Goal: Task Accomplishment & Management: Complete application form

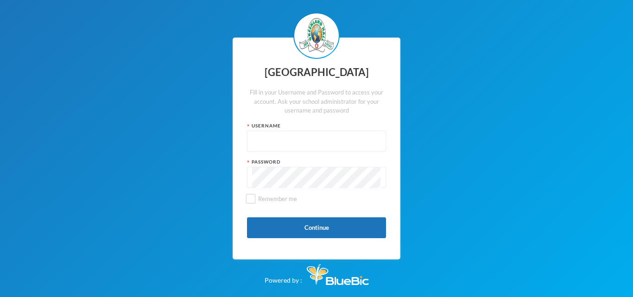
click at [329, 137] on input "text" at bounding box center [316, 141] width 129 height 21
type input "glh25cs25"
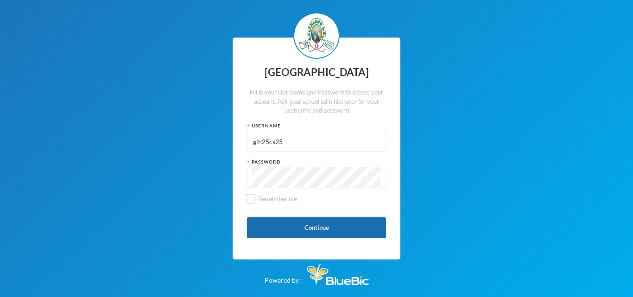
click at [325, 222] on button "Continue" at bounding box center [316, 227] width 139 height 21
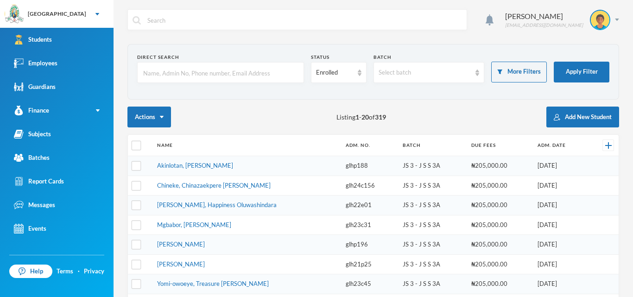
checkbox input "false"
click at [52, 63] on div "Employees" at bounding box center [36, 63] width 44 height 10
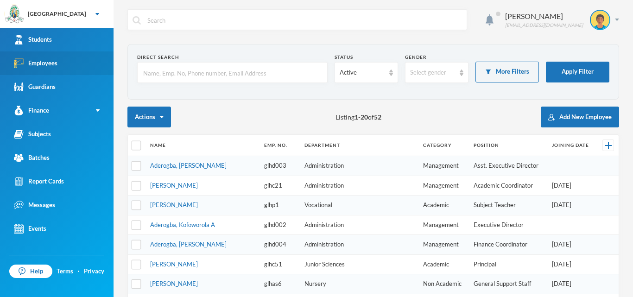
checkbox input "false"
click at [241, 80] on input "text" at bounding box center [232, 73] width 180 height 21
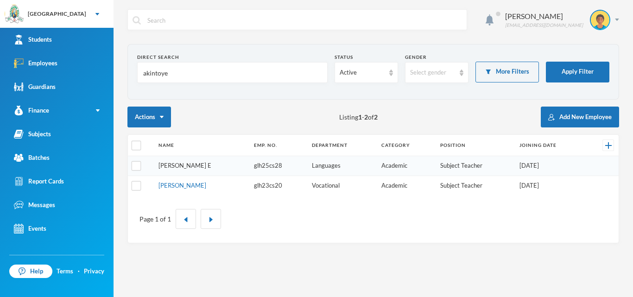
type input "akintoye"
click at [182, 164] on link "[PERSON_NAME] E" at bounding box center [185, 165] width 53 height 7
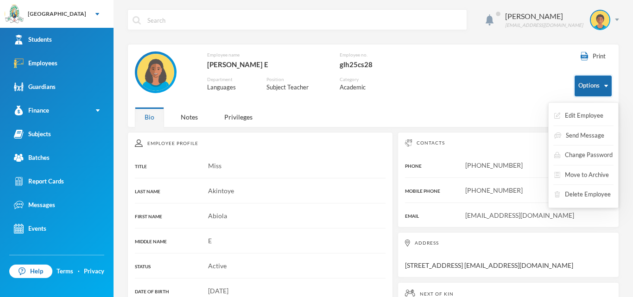
click at [604, 85] on img "button" at bounding box center [606, 86] width 4 height 2
click at [591, 118] on button "Edit Employee" at bounding box center [578, 116] width 51 height 17
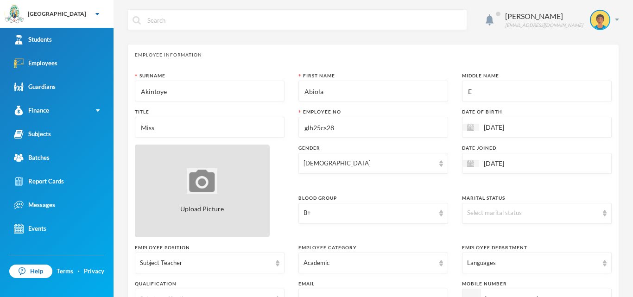
click at [178, 170] on div "Upload Picture" at bounding box center [202, 191] width 135 height 93
type input "C:\fakepath\[PERSON_NAME].jpg"
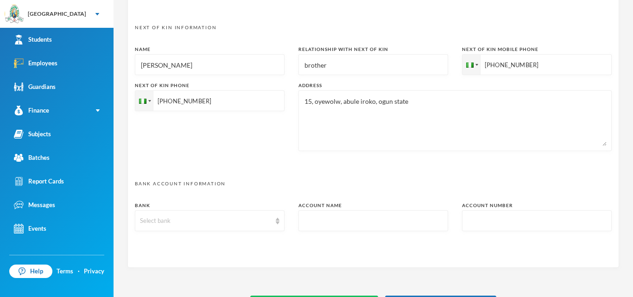
scroll to position [480, 0]
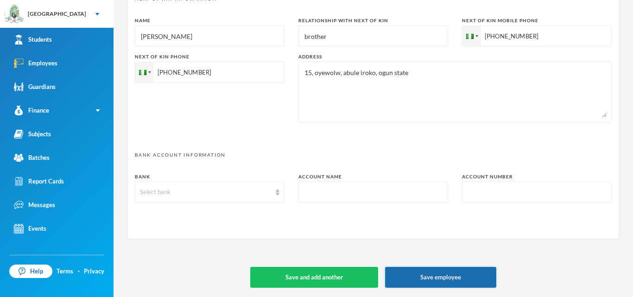
click at [471, 278] on button "Save employee" at bounding box center [440, 277] width 111 height 21
click at [278, 192] on img at bounding box center [278, 192] width 4 height 6
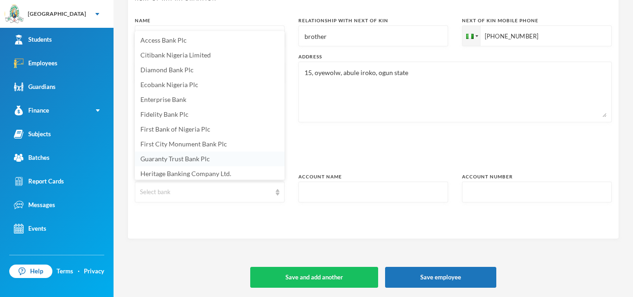
scroll to position [1, 0]
click at [223, 39] on li "Access Bank Plc" at bounding box center [210, 39] width 150 height 15
type textarea "[STREET_ADDRESS] [EMAIL_ADDRESS][DOMAIN_NAME]"
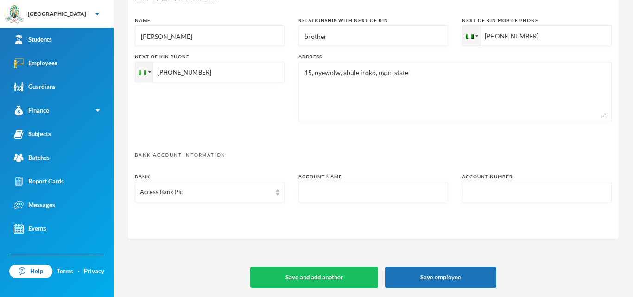
click at [306, 186] on input "text" at bounding box center [374, 192] width 140 height 21
type input "0"
type textarea "[STREET_ADDRESS] [EMAIL_ADDRESS][DOMAIN_NAME]"
type input "00"
type textarea "[STREET_ADDRESS] [EMAIL_ADDRESS][DOMAIN_NAME]"
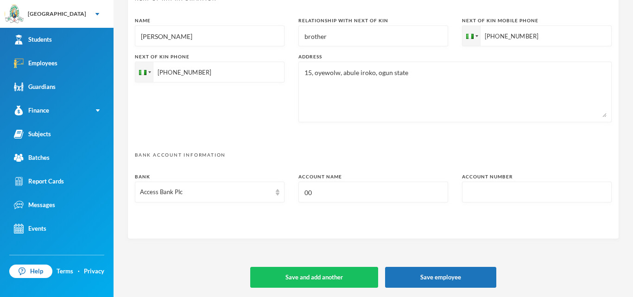
type input "007"
type textarea "[STREET_ADDRESS] [EMAIL_ADDRESS][DOMAIN_NAME]"
type input "00772"
type textarea "[STREET_ADDRESS] [EMAIL_ADDRESS][DOMAIN_NAME]"
type input "007724"
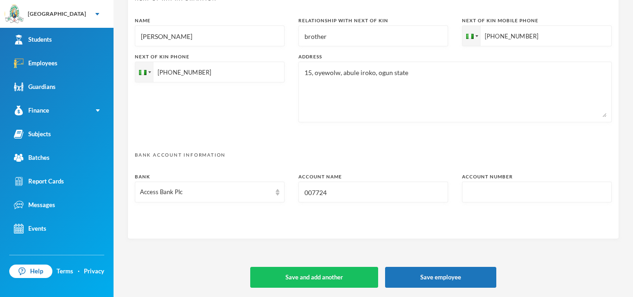
type textarea "[STREET_ADDRESS] [EMAIL_ADDRESS][DOMAIN_NAME]"
type input "0077245"
type textarea "[STREET_ADDRESS] [EMAIL_ADDRESS][DOMAIN_NAME]"
type input "00772450"
type textarea "[STREET_ADDRESS] [EMAIL_ADDRESS][DOMAIN_NAME]"
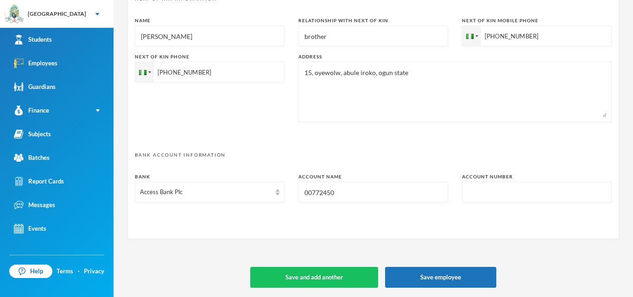
type input "007724508"
type textarea "[STREET_ADDRESS] [EMAIL_ADDRESS][DOMAIN_NAME]"
type input "0077245081"
type textarea "[STREET_ADDRESS] [EMAIL_ADDRESS][DOMAIN_NAME]"
type input "0077245081"
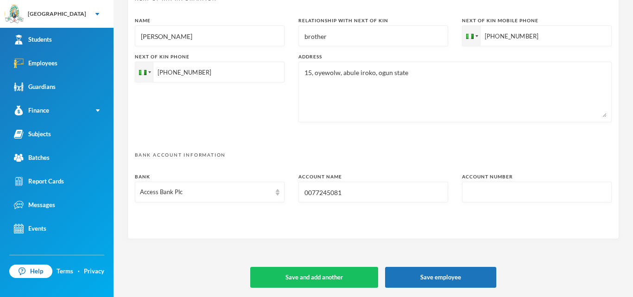
click at [483, 192] on input "text" at bounding box center [537, 192] width 140 height 21
type input "0"
type textarea "[STREET_ADDRESS] [EMAIL_ADDRESS][DOMAIN_NAME]"
type input "00"
type textarea "[STREET_ADDRESS] [EMAIL_ADDRESS][DOMAIN_NAME]"
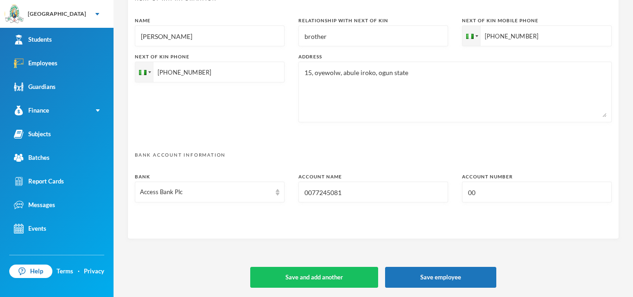
type input "007"
type textarea "[STREET_ADDRESS] [EMAIL_ADDRESS][DOMAIN_NAME]"
type input "00772"
type textarea "[STREET_ADDRESS] [EMAIL_ADDRESS][DOMAIN_NAME]"
type input "007724"
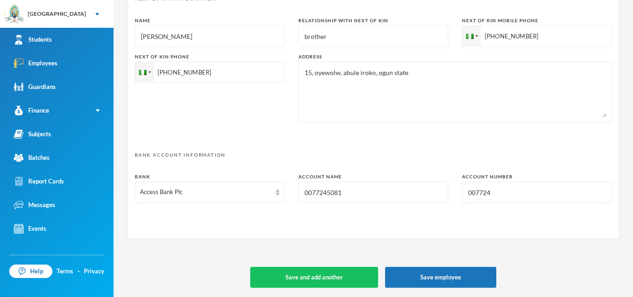
type textarea "[STREET_ADDRESS] [EMAIL_ADDRESS][DOMAIN_NAME]"
type input "0077245"
type textarea "[STREET_ADDRESS] [EMAIL_ADDRESS][DOMAIN_NAME]"
type input "00772450"
type textarea "[STREET_ADDRESS] [EMAIL_ADDRESS][DOMAIN_NAME]"
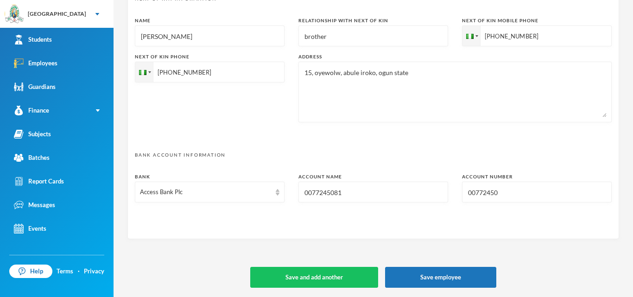
type input "007724508"
type textarea "[STREET_ADDRESS] [EMAIL_ADDRESS][DOMAIN_NAME]"
type input "0077245081"
type textarea "[STREET_ADDRESS] [EMAIL_ADDRESS][DOMAIN_NAME]"
type input "0077245081"
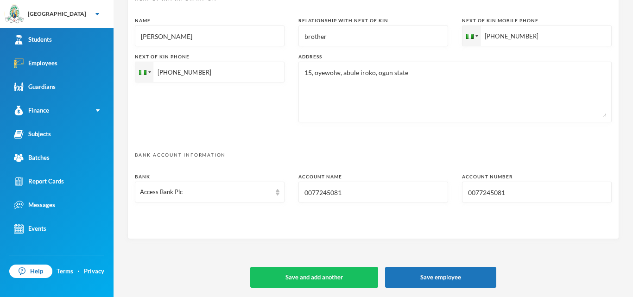
click at [394, 196] on input "0077245081" at bounding box center [374, 192] width 140 height 21
type textarea "[STREET_ADDRESS] [EMAIL_ADDRESS][DOMAIN_NAME]"
type input "0"
type textarea "[STREET_ADDRESS] [EMAIL_ADDRESS][DOMAIN_NAME]"
type input "a"
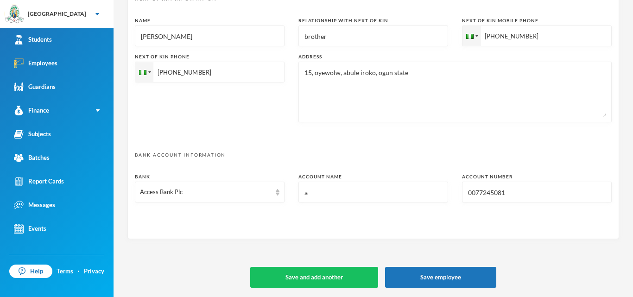
type textarea "[STREET_ADDRESS] [EMAIL_ADDRESS][DOMAIN_NAME]"
type input "ab"
type textarea "[STREET_ADDRESS] [EMAIL_ADDRESS][DOMAIN_NAME]"
type input "abiol"
type textarea "[STREET_ADDRESS] [EMAIL_ADDRESS][DOMAIN_NAME]"
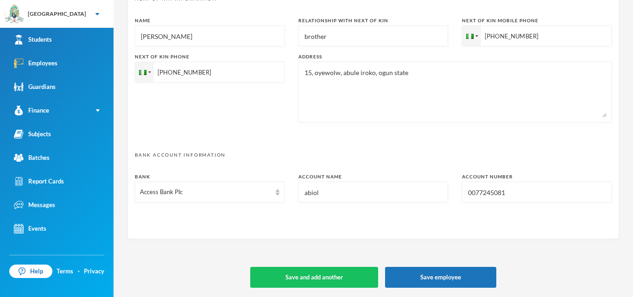
type input "abiola"
type textarea "[STREET_ADDRESS] [EMAIL_ADDRESS][DOMAIN_NAME]"
type input "abiola a"
type textarea "[STREET_ADDRESS] [EMAIL_ADDRESS][DOMAIN_NAME]"
type input "abiola ak"
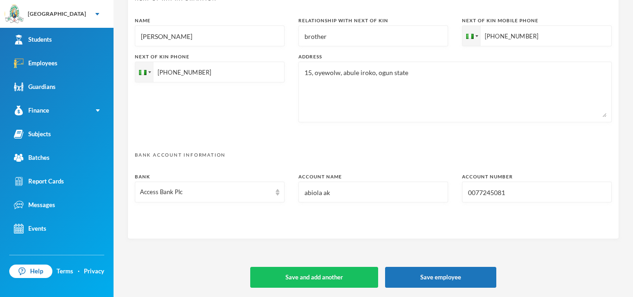
type textarea "[STREET_ADDRESS] [EMAIL_ADDRESS][DOMAIN_NAME]"
type input "[PERSON_NAME]"
type textarea "[STREET_ADDRESS] [EMAIL_ADDRESS][DOMAIN_NAME]"
type input "[PERSON_NAME]"
type textarea "[STREET_ADDRESS] [EMAIL_ADDRESS][DOMAIN_NAME]"
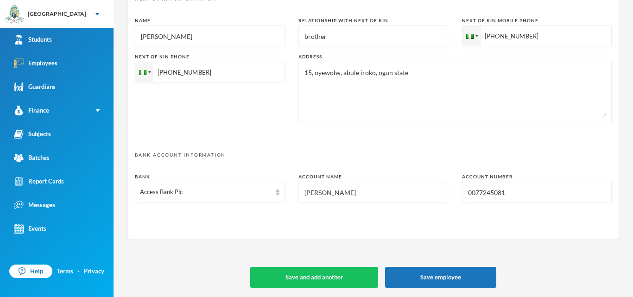
type input "[PERSON_NAME]"
type textarea "[STREET_ADDRESS] [EMAIL_ADDRESS][DOMAIN_NAME]"
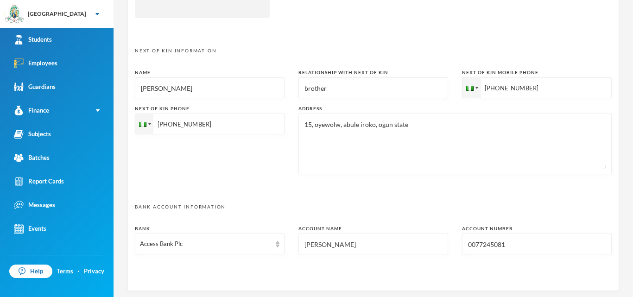
scroll to position [431, 0]
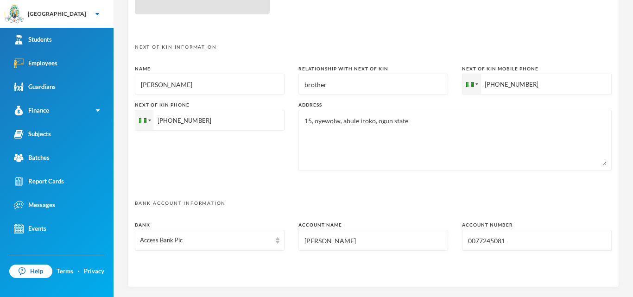
type input "[PERSON_NAME]"
click at [306, 141] on textarea "15, oyewolw, abule iroko, ogun state" at bounding box center [455, 140] width 303 height 51
type textarea "15, oyewolw, abule iroko, ogun state"
type textarea "[STREET_ADDRESS] [EMAIL_ADDRESS][DOMAIN_NAME]"
type textarea "15, oyewolw, abule iroko, ogun state"
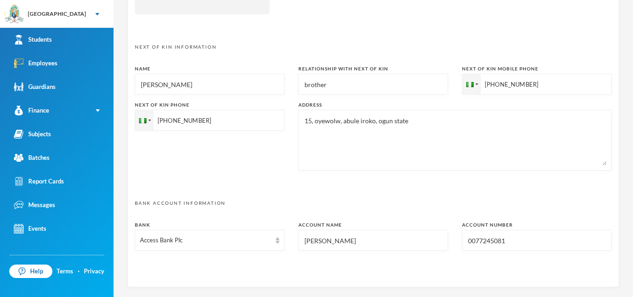
type textarea "[STREET_ADDRESS] [EMAIL_ADDRESS][DOMAIN_NAME]"
type textarea "15, oyewolw, abule iroko, ogun state aki"
type textarea "[STREET_ADDRESS] [EMAIL_ADDRESS][DOMAIN_NAME]"
type textarea "15, oyewolw, abule iroko, ogun state akinto"
type textarea "[STREET_ADDRESS] [EMAIL_ADDRESS][DOMAIN_NAME]"
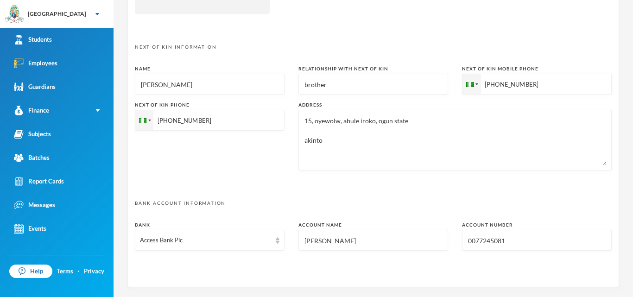
type textarea "15, oyewolw, abule iroko, ogun state [GEOGRAPHIC_DATA]"
type textarea "[STREET_ADDRESS] [EMAIL_ADDRESS][DOMAIN_NAME]"
type textarea "15, oyewolw, abule iroko, ogun state [GEOGRAPHIC_DATA]"
type textarea "[STREET_ADDRESS] [EMAIL_ADDRESS][DOMAIN_NAME]"
type textarea "15, oyewolw, abule iroko, ogun state [GEOGRAPHIC_DATA]"
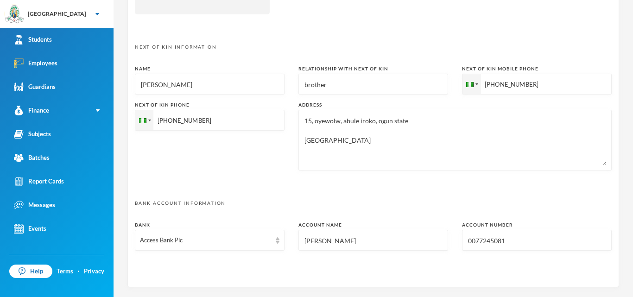
type textarea "[STREET_ADDRESS] [EMAIL_ADDRESS][DOMAIN_NAME]"
type textarea "15, oyewolw, abule iroko, ogun state [GEOGRAPHIC_DATA]"
type textarea "[STREET_ADDRESS] [EMAIL_ADDRESS][DOMAIN_NAME]"
type textarea "15, oyewolw, abule iroko, ogun state [GEOGRAPHIC_DATA]"
type textarea "[STREET_ADDRESS] [EMAIL_ADDRESS][DOMAIN_NAME]"
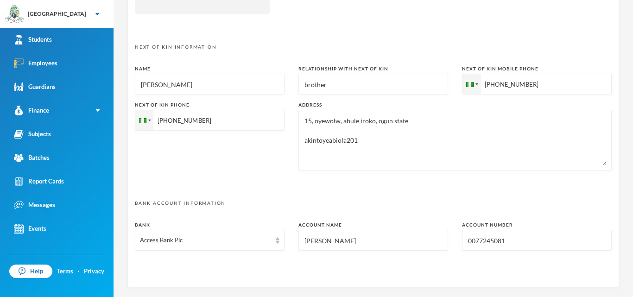
type textarea "15, oyewolw, abule iroko, ogun state akintoyeabiola2018"
type textarea "[STREET_ADDRESS] [EMAIL_ADDRESS][DOMAIN_NAME]"
type textarea "15, oyewolw, abule iroko, ogun state akintoyeabiola2018@"
type textarea "[STREET_ADDRESS] [EMAIL_ADDRESS][DOMAIN_NAME]"
type textarea "15, oyewolw, abule iroko, ogun state akintoyeabiola2018@g"
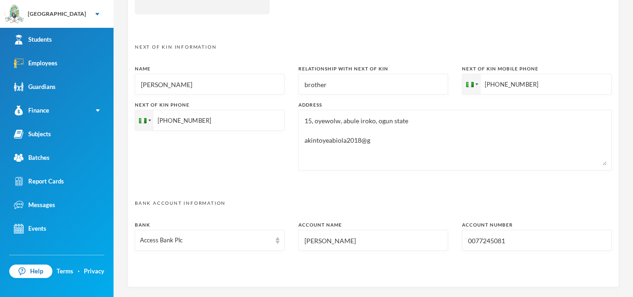
type textarea "[STREET_ADDRESS] [EMAIL_ADDRESS][DOMAIN_NAME]"
type textarea "15, oyewolw, abule iroko, ogun state [EMAIL_ADDRESS]."
type textarea "[STREET_ADDRESS] [EMAIL_ADDRESS][DOMAIN_NAME]"
type textarea "15, oyewolw, abule iroko, ogun state [EMAIL_ADDRESS][DOMAIN_NAME]"
type textarea "[STREET_ADDRESS] [EMAIL_ADDRESS][DOMAIN_NAME]"
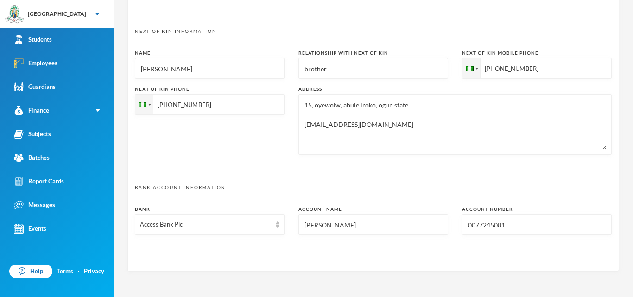
scroll to position [480, 0]
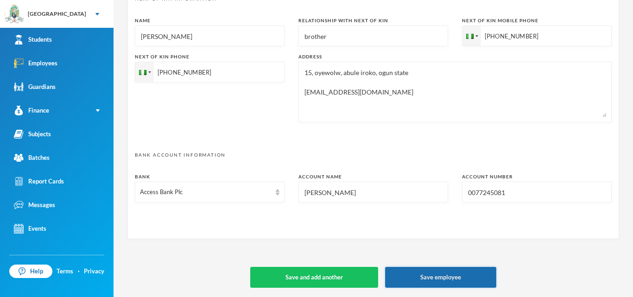
type textarea "15, oyewolw, abule iroko, ogun state [EMAIL_ADDRESS][DOMAIN_NAME]"
click at [470, 280] on button "Save employee" at bounding box center [440, 277] width 111 height 21
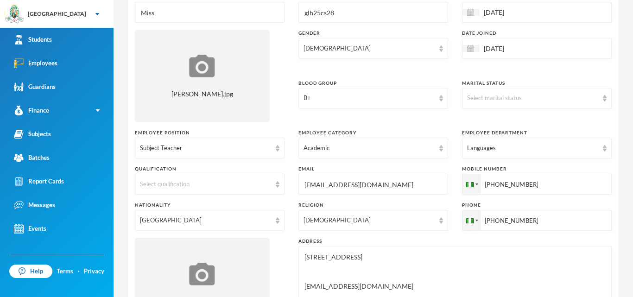
scroll to position [116, 0]
click at [603, 94] on img at bounding box center [605, 97] width 4 height 6
click at [505, 120] on li "Single" at bounding box center [537, 118] width 150 height 15
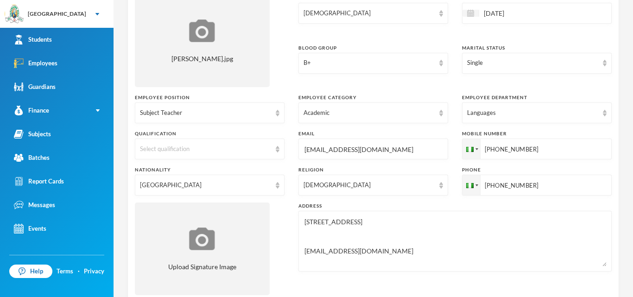
scroll to position [156, 0]
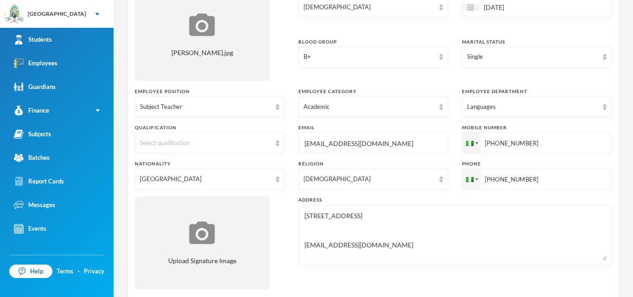
click at [432, 128] on div "Email" at bounding box center [373, 127] width 150 height 7
click at [277, 142] on img at bounding box center [278, 143] width 4 height 6
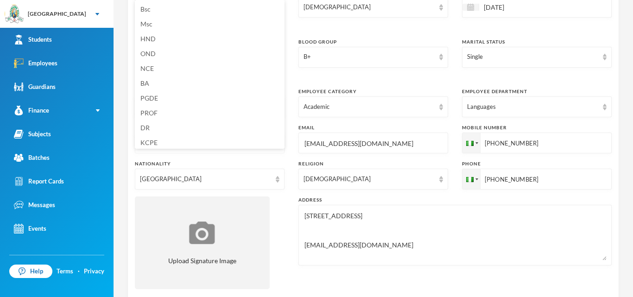
scroll to position [1, 0]
click at [177, 8] on li "Bsc" at bounding box center [210, 7] width 150 height 15
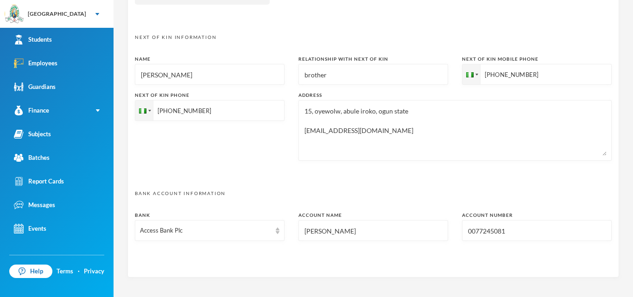
scroll to position [480, 0]
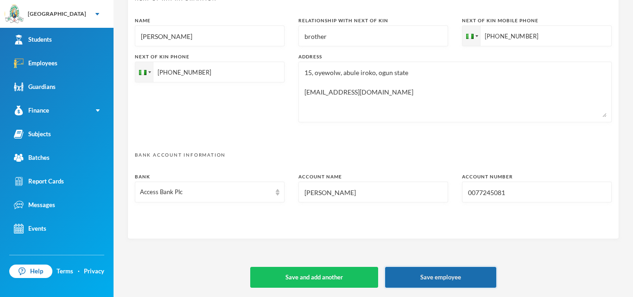
click at [457, 286] on button "Save employee" at bounding box center [440, 277] width 111 height 21
type textarea "[STREET_ADDRESS] [EMAIL_ADDRESS][DOMAIN_NAME]"
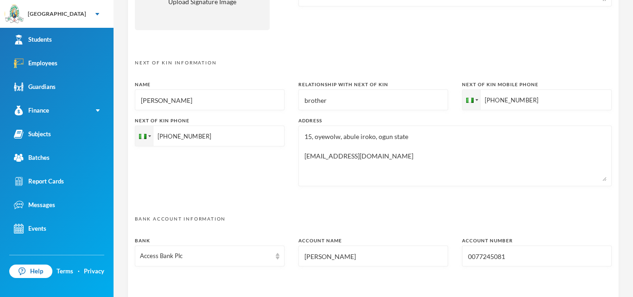
scroll to position [417, 0]
click at [339, 135] on textarea "15, oyewolw, abule iroko, ogun state [EMAIL_ADDRESS][DOMAIN_NAME]" at bounding box center [455, 154] width 303 height 51
type textarea "15, oyewol, [PERSON_NAME], ogun state [EMAIL_ADDRESS][DOMAIN_NAME]"
type textarea "[STREET_ADDRESS] [EMAIL_ADDRESS][DOMAIN_NAME]"
type textarea "15, oyewole, [PERSON_NAME], ogun state [EMAIL_ADDRESS][DOMAIN_NAME]"
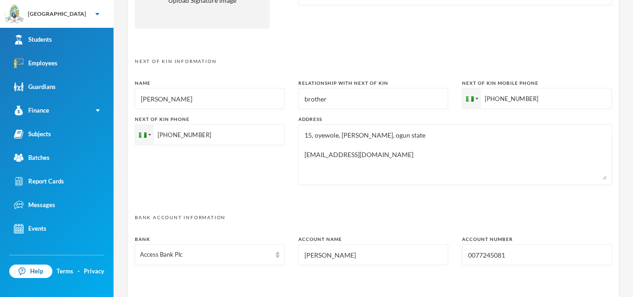
type textarea "[STREET_ADDRESS] [EMAIL_ADDRESS][DOMAIN_NAME]"
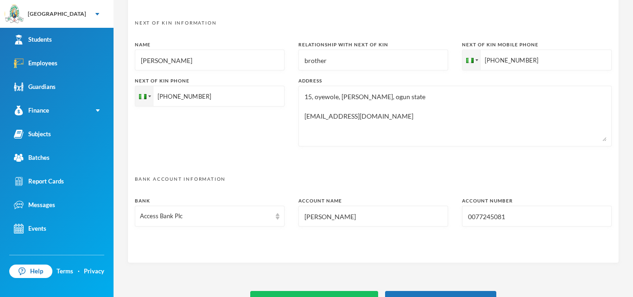
scroll to position [480, 0]
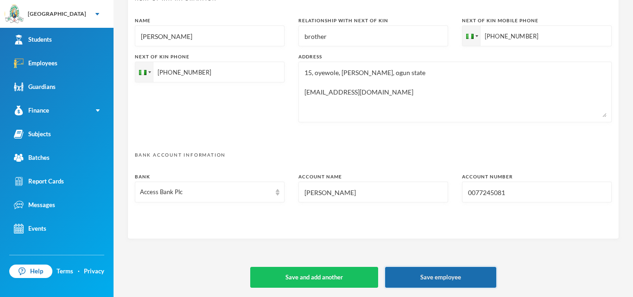
type textarea "15, oyewole, [PERSON_NAME], ogun state [EMAIL_ADDRESS][DOMAIN_NAME]"
click at [408, 273] on button "Save employee" at bounding box center [440, 277] width 111 height 21
type textarea "[STREET_ADDRESS] [EMAIL_ADDRESS][DOMAIN_NAME]"
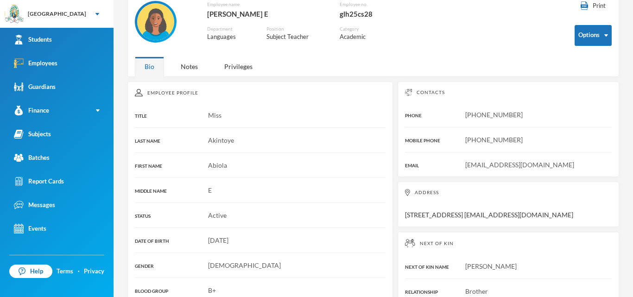
scroll to position [49, 0]
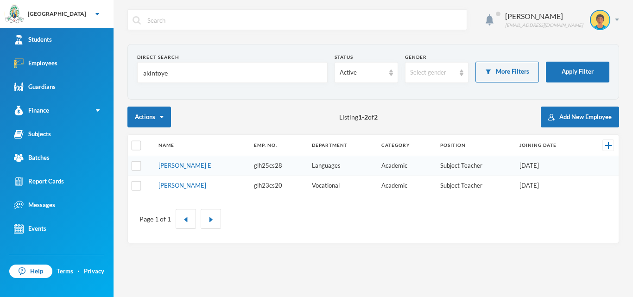
click at [203, 74] on input "akintoye" at bounding box center [232, 73] width 180 height 21
type input "a"
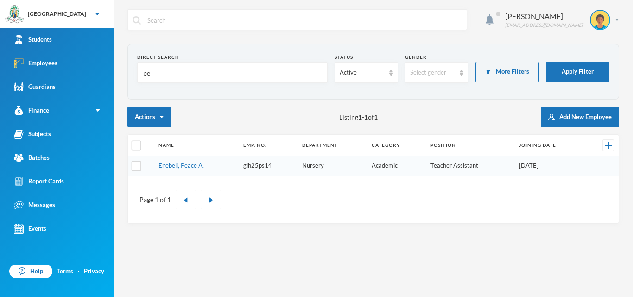
type input "p"
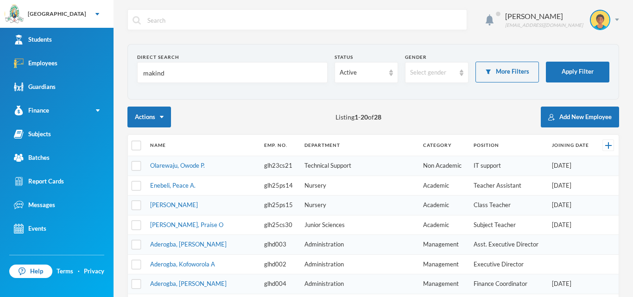
type input "makinde"
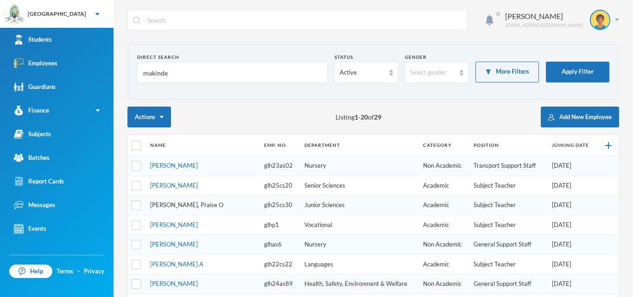
click at [171, 205] on link "[PERSON_NAME], Praise O" at bounding box center [186, 204] width 73 height 7
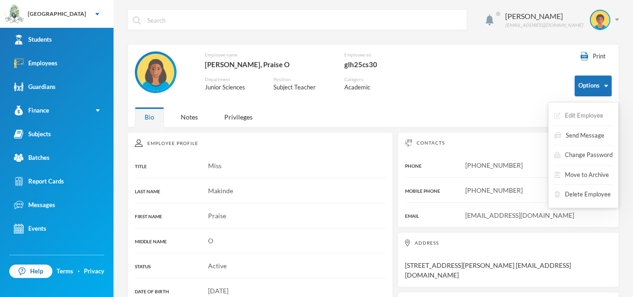
click at [584, 117] on button "Edit Employee" at bounding box center [578, 116] width 51 height 17
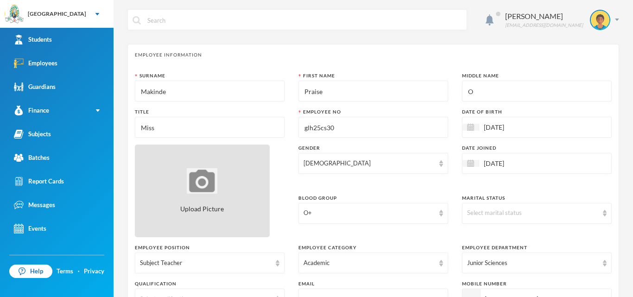
click at [206, 184] on img at bounding box center [202, 180] width 31 height 25
type input "C:\fakepath\peace.makinde.jpg"
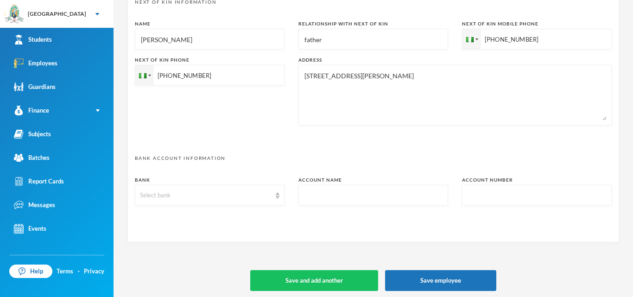
scroll to position [480, 0]
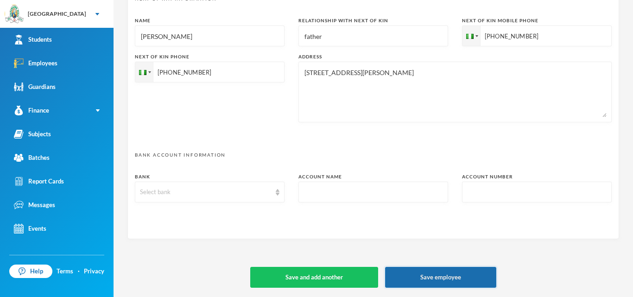
click at [467, 276] on button "Save employee" at bounding box center [440, 277] width 111 height 21
click at [231, 200] on div "Select bank" at bounding box center [210, 192] width 150 height 21
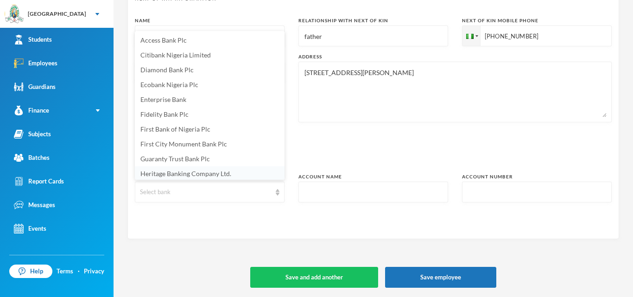
scroll to position [1, 0]
click at [210, 114] on li "Fidelity Bank Plc" at bounding box center [210, 113] width 150 height 15
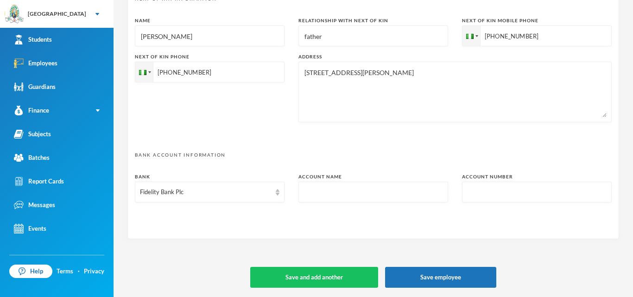
click at [346, 190] on input "text" at bounding box center [374, 192] width 140 height 21
type input "Peace [PERSON_NAME]"
click at [470, 189] on input "text" at bounding box center [537, 192] width 140 height 21
type input "0077206771"
click at [457, 275] on button "Save employee" at bounding box center [440, 277] width 111 height 21
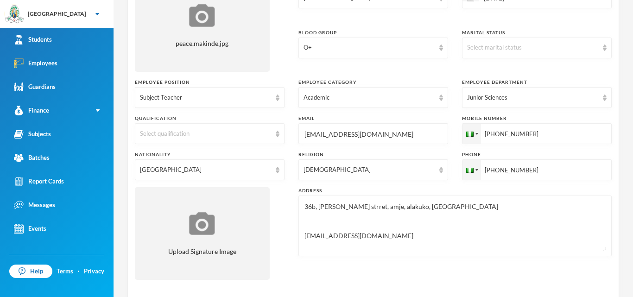
scroll to position [167, 0]
click at [604, 46] on img at bounding box center [605, 46] width 4 height 6
click at [529, 69] on li "Single" at bounding box center [537, 67] width 150 height 15
click at [277, 133] on img at bounding box center [278, 132] width 4 height 6
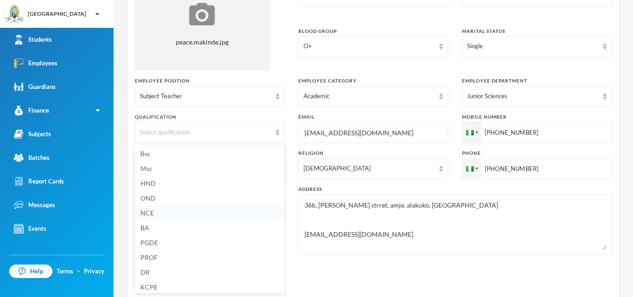
click at [171, 213] on li "NCE" at bounding box center [210, 213] width 150 height 15
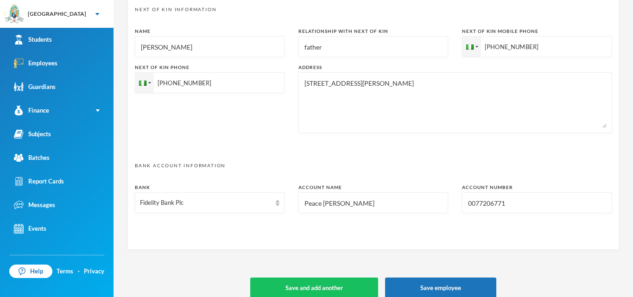
scroll to position [477, 0]
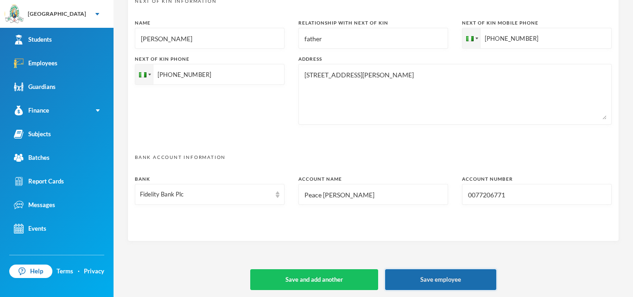
click at [467, 279] on button "Save employee" at bounding box center [440, 279] width 111 height 21
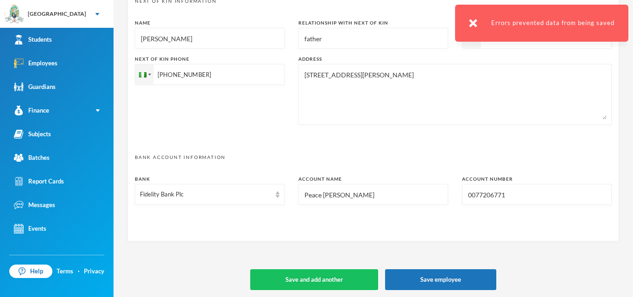
click at [475, 25] on img at bounding box center [473, 23] width 8 height 8
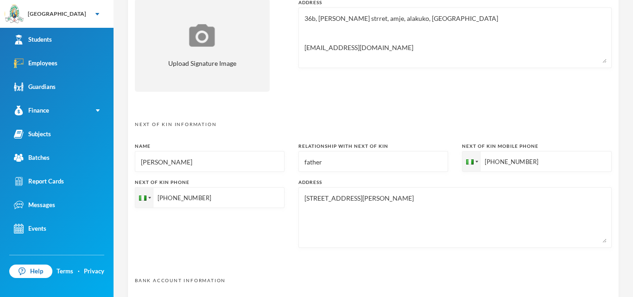
scroll to position [358, 0]
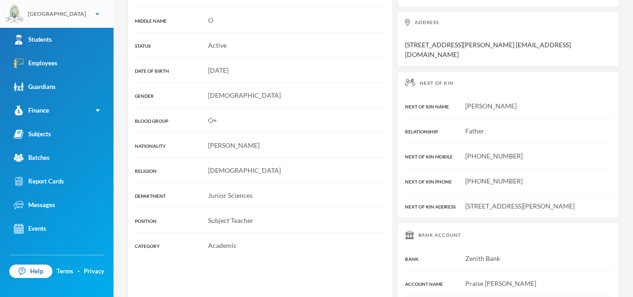
scroll to position [254, 0]
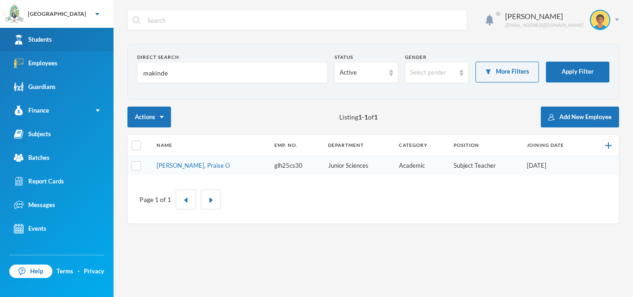
click at [64, 39] on link "Students" at bounding box center [57, 40] width 114 height 24
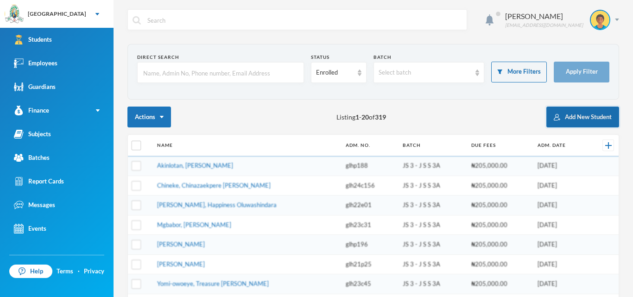
click at [578, 119] on button "Add New Student" at bounding box center [582, 117] width 73 height 21
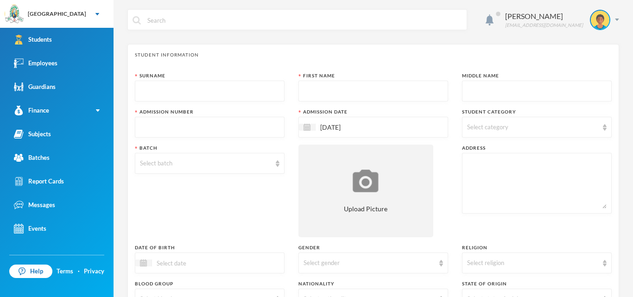
click at [227, 85] on input "text" at bounding box center [210, 91] width 140 height 21
type input "|"
type input "Sulaimon"
click at [318, 91] on input "text" at bounding box center [374, 91] width 140 height 21
type input "[PERSON_NAME]"
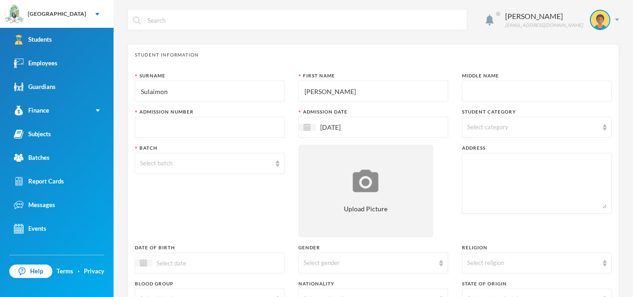
click at [482, 86] on input "text" at bounding box center [537, 91] width 140 height 21
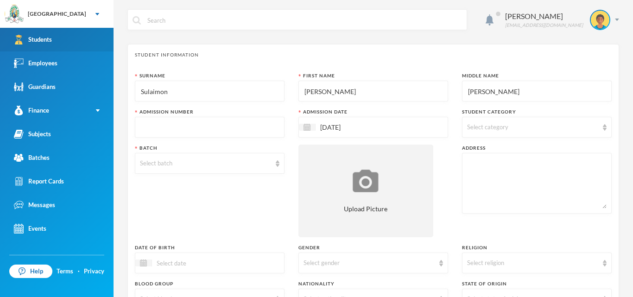
type input "[PERSON_NAME]"
click at [63, 42] on link "Students" at bounding box center [57, 40] width 114 height 24
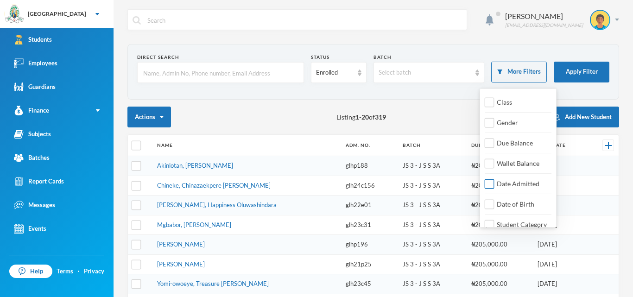
click at [527, 185] on span "Date Admitted" at bounding box center [518, 184] width 50 height 8
click at [495, 185] on input "Date Admitted" at bounding box center [490, 184] width 10 height 10
checkbox input "true"
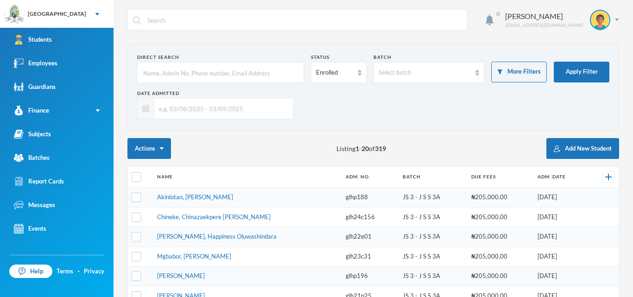
click at [148, 111] on img at bounding box center [145, 108] width 7 height 7
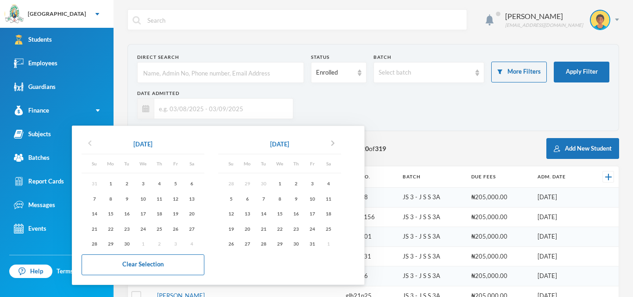
click at [90, 144] on icon "chevron_left" at bounding box center [89, 143] width 11 height 11
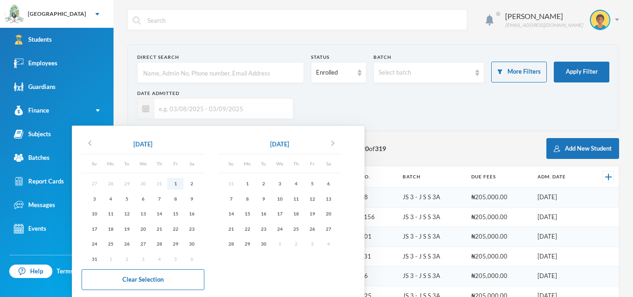
click at [178, 184] on div "1" at bounding box center [175, 184] width 16 height 12
click at [267, 184] on div "2" at bounding box center [263, 184] width 16 height 12
type input "[DATE] - [DATE]"
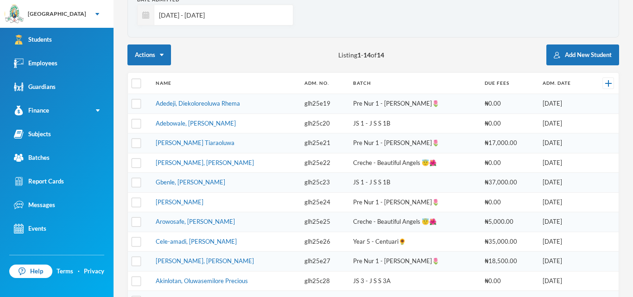
scroll to position [91, 0]
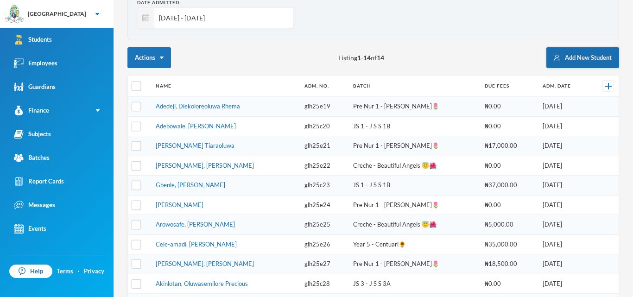
click at [573, 57] on button "Add New Student" at bounding box center [582, 57] width 73 height 21
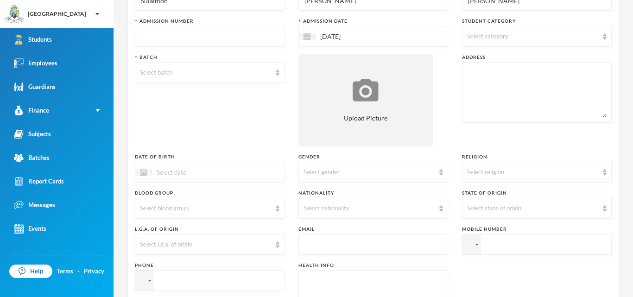
click at [274, 43] on input "text" at bounding box center [210, 36] width 140 height 21
type input "glh25c31"
click at [602, 35] on div "Select category" at bounding box center [537, 36] width 150 height 21
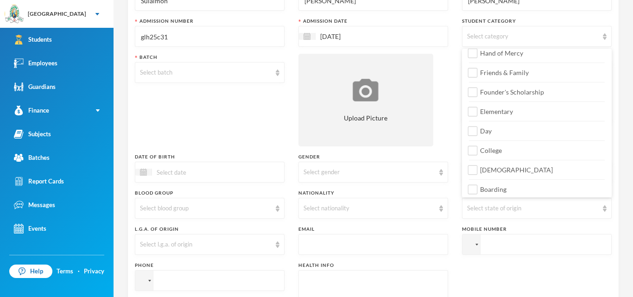
scroll to position [108, 0]
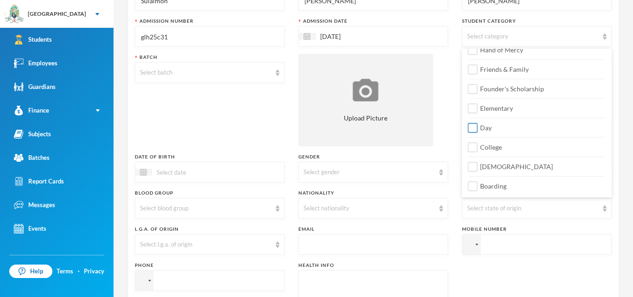
click at [472, 129] on input "Day" at bounding box center [473, 128] width 10 height 10
checkbox input "true"
click at [475, 147] on input "College" at bounding box center [473, 148] width 10 height 10
checkbox input "true"
click at [476, 168] on input "[DEMOGRAPHIC_DATA]" at bounding box center [473, 167] width 10 height 10
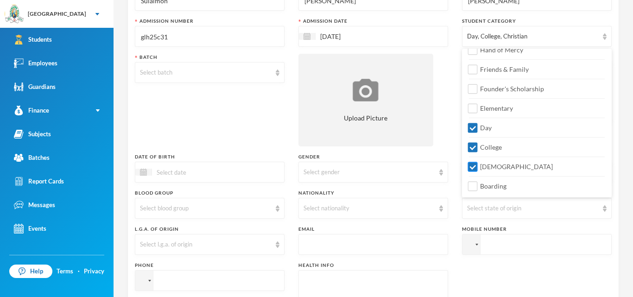
click at [475, 167] on input "[DEMOGRAPHIC_DATA]" at bounding box center [473, 167] width 10 height 10
checkbox input "false"
click at [273, 73] on div "Select batch" at bounding box center [210, 72] width 150 height 21
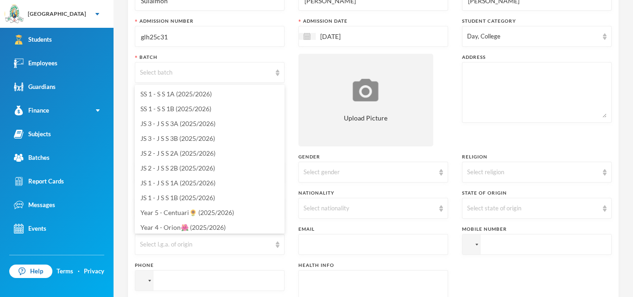
scroll to position [82, 0]
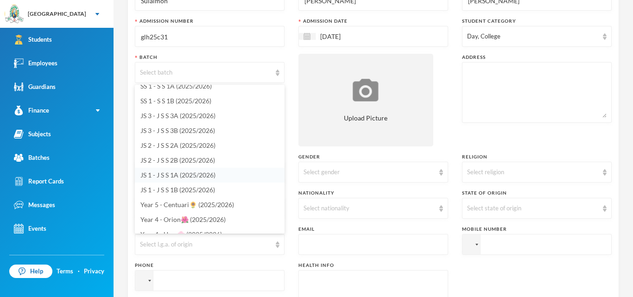
click at [206, 177] on span "JS 1 - J S S 1A (2025/2026)" at bounding box center [177, 175] width 75 height 8
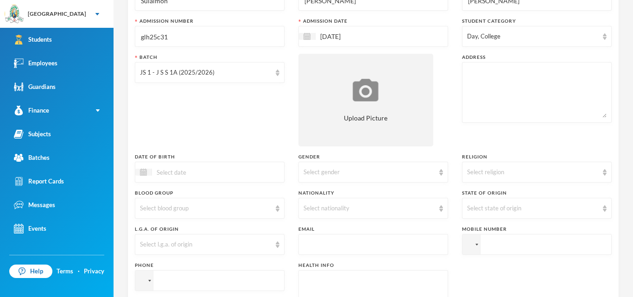
click at [470, 90] on textarea at bounding box center [537, 92] width 140 height 51
type textarea "[STREET_ADDRESS]"
click at [147, 173] on div at bounding box center [143, 172] width 17 height 7
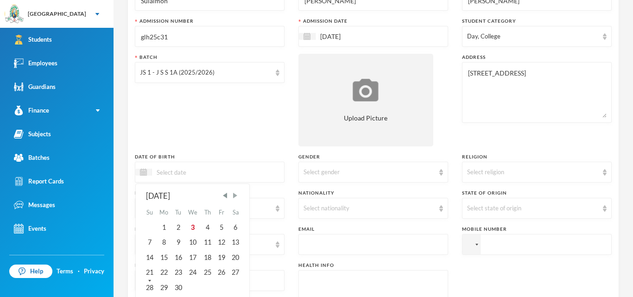
click at [239, 194] on span "Next Month" at bounding box center [235, 195] width 8 height 8
click at [168, 268] on div "17" at bounding box center [164, 272] width 15 height 15
click at [189, 171] on input "17/11/0002015" at bounding box center [191, 172] width 78 height 11
type input "[DATE]"
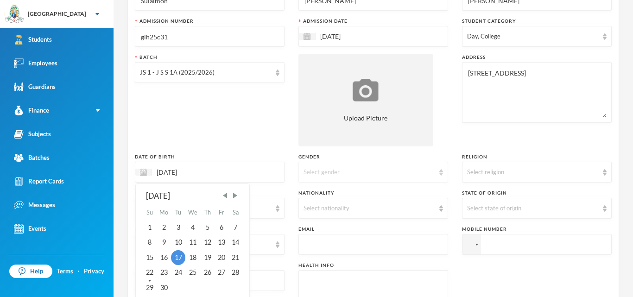
click at [437, 176] on div "Select gender" at bounding box center [373, 172] width 150 height 21
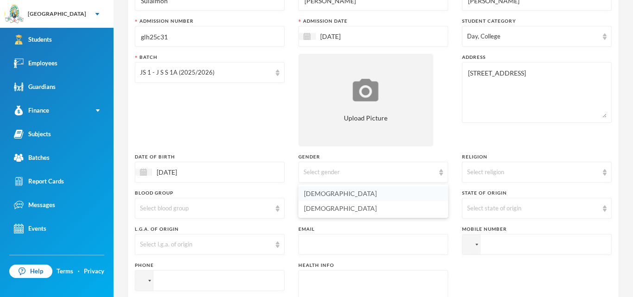
click at [408, 190] on li "[DEMOGRAPHIC_DATA]" at bounding box center [373, 193] width 150 height 15
click at [594, 171] on div "Select religion" at bounding box center [532, 172] width 131 height 9
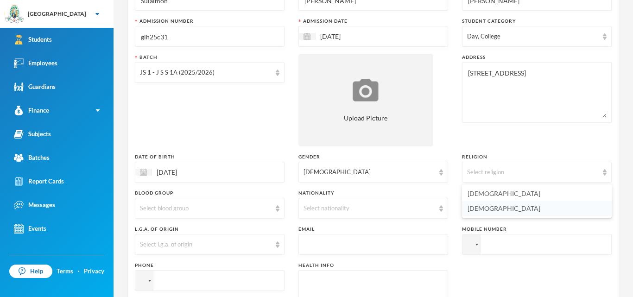
click at [534, 209] on li "[DEMOGRAPHIC_DATA]" at bounding box center [537, 208] width 150 height 15
click at [276, 209] on img at bounding box center [278, 208] width 4 height 6
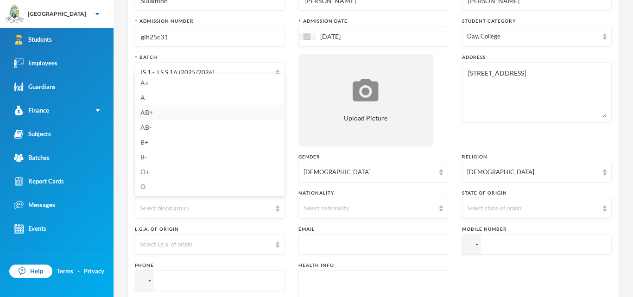
click at [165, 112] on li "AB+" at bounding box center [210, 112] width 150 height 15
click at [435, 212] on div "Select nationality" at bounding box center [373, 208] width 150 height 21
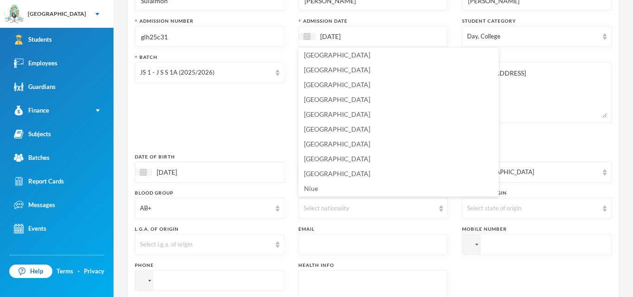
scroll to position [2253, 0]
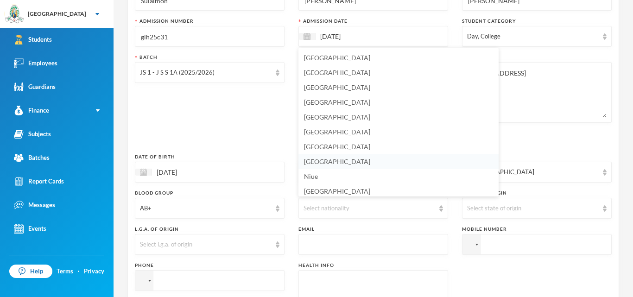
click at [344, 162] on li "[GEOGRAPHIC_DATA]" at bounding box center [398, 161] width 200 height 15
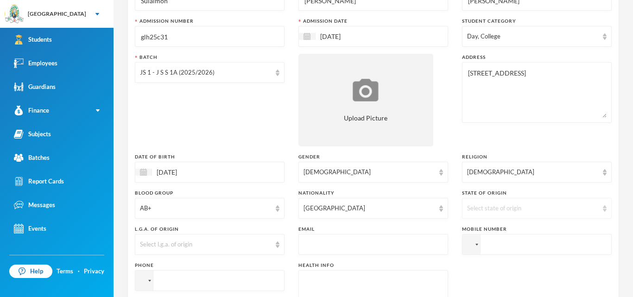
click at [607, 209] on div "Select state of origin" at bounding box center [537, 208] width 150 height 21
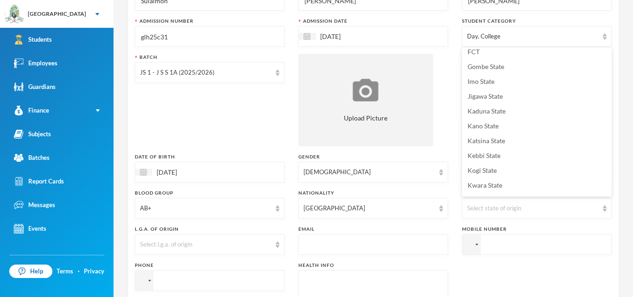
scroll to position [235, 0]
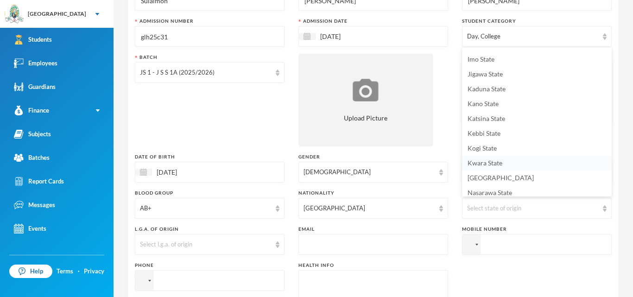
click at [520, 165] on li "Kwara State" at bounding box center [537, 163] width 150 height 15
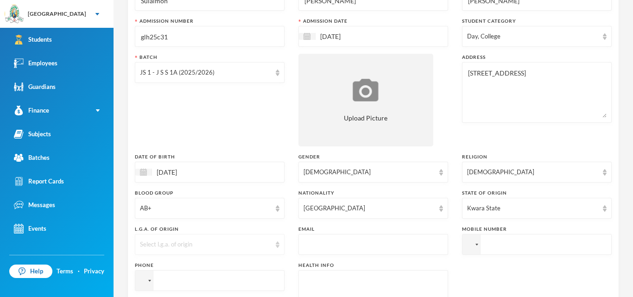
click at [278, 245] on img at bounding box center [278, 244] width 4 height 6
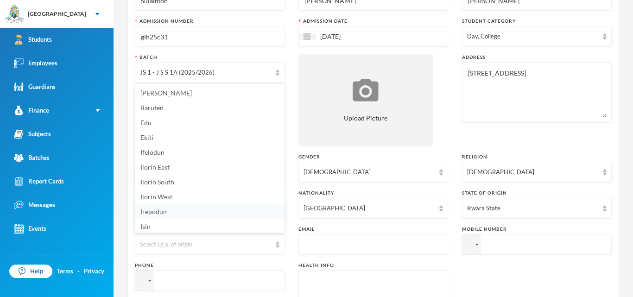
scroll to position [1, 0]
click at [196, 153] on li "Ifelodun" at bounding box center [210, 151] width 150 height 15
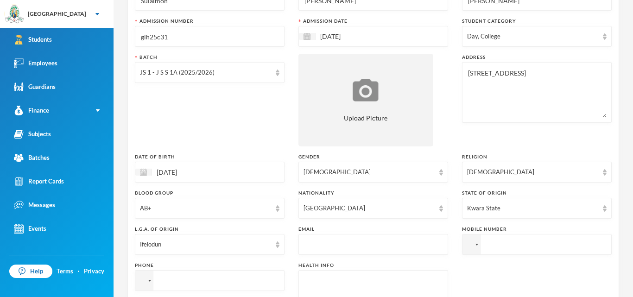
click at [389, 250] on input "text" at bounding box center [374, 245] width 140 height 21
type input "[EMAIL_ADDRESS][DOMAIN_NAME]"
click at [493, 245] on input "tel" at bounding box center [537, 244] width 150 height 21
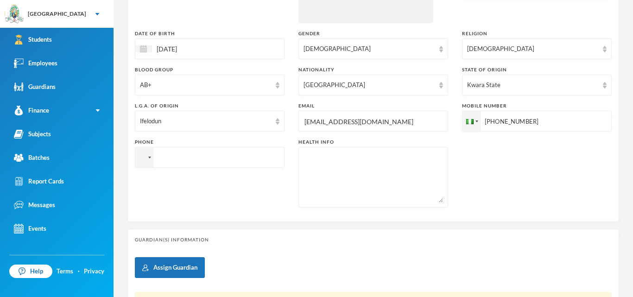
scroll to position [248, 0]
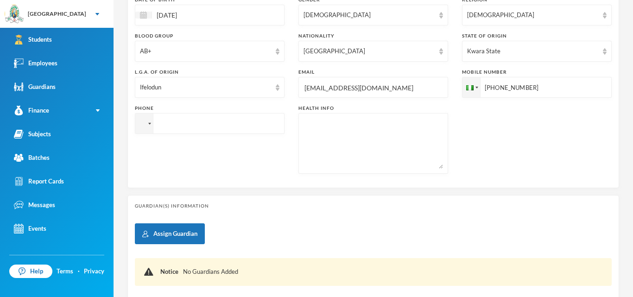
type input "[PHONE_NUMBER]"
click at [462, 98] on input "tel" at bounding box center [537, 87] width 150 height 21
type input "[PHONE_NUMBER]"
click at [326, 128] on textarea at bounding box center [374, 143] width 140 height 51
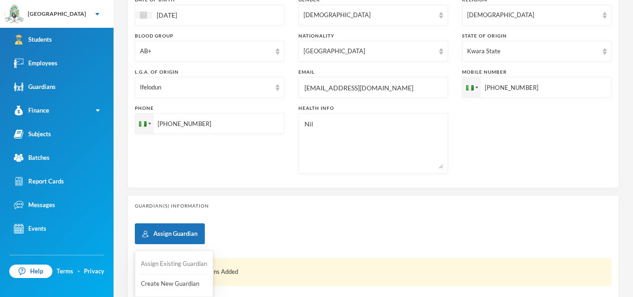
type textarea "Nil"
click at [166, 263] on button "Assign Existing Guardian" at bounding box center [174, 264] width 68 height 17
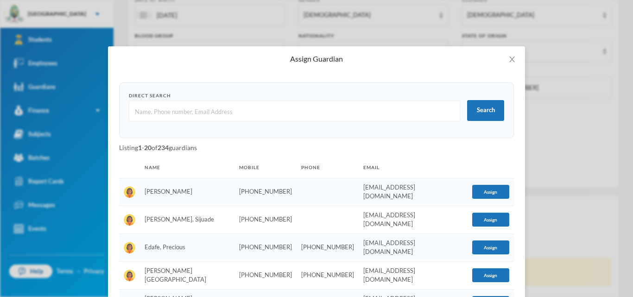
click at [225, 111] on input "text" at bounding box center [294, 111] width 321 height 21
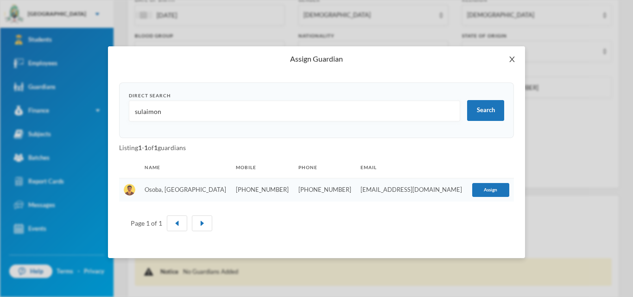
type input "sulaimon"
click at [510, 61] on icon "icon: close" at bounding box center [511, 60] width 5 height 6
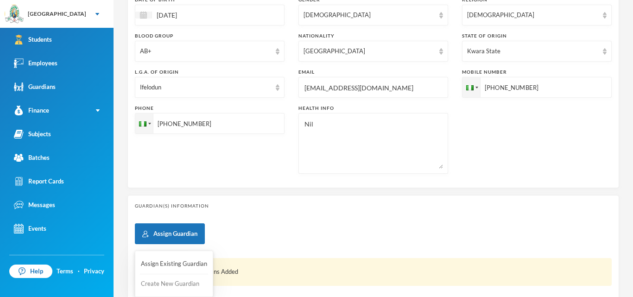
click at [163, 284] on button "Create New Guardian" at bounding box center [174, 284] width 68 height 17
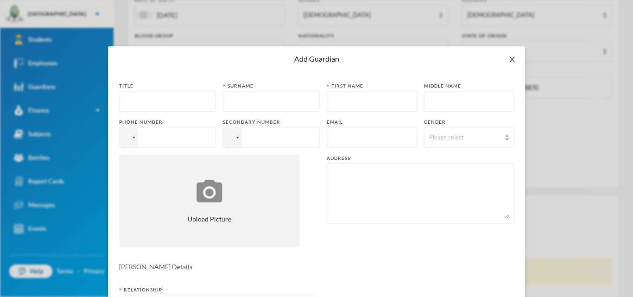
click at [510, 60] on icon "icon: close" at bounding box center [511, 59] width 7 height 7
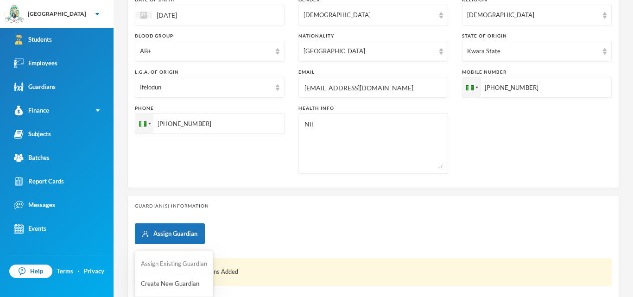
click at [191, 265] on button "Assign Existing Guardian" at bounding box center [174, 264] width 68 height 17
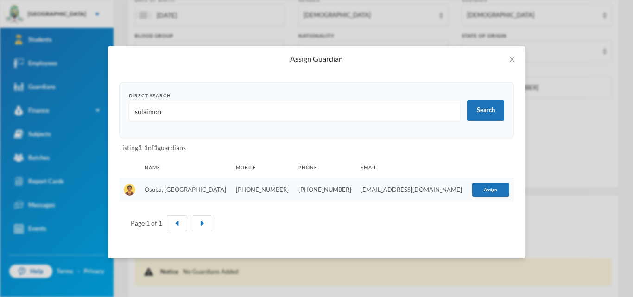
click at [211, 110] on input "sulaimon" at bounding box center [294, 111] width 321 height 21
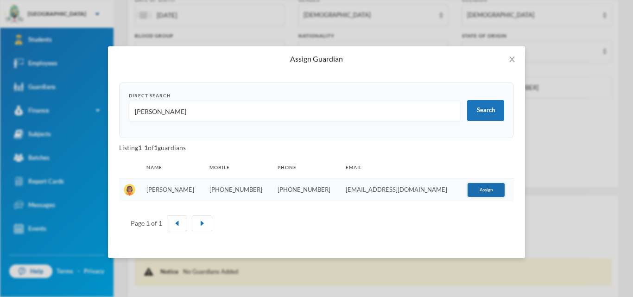
type input "[PERSON_NAME]"
click at [476, 188] on button "Assign" at bounding box center [486, 190] width 37 height 14
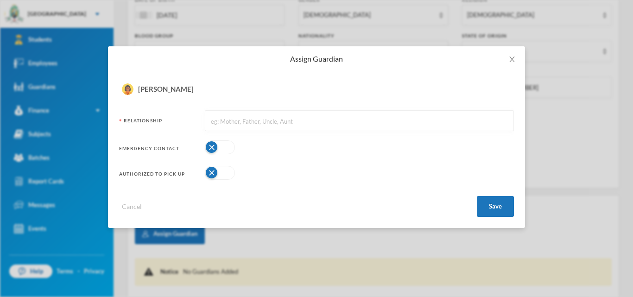
click at [228, 144] on button "button" at bounding box center [220, 147] width 30 height 14
click at [224, 176] on button "button" at bounding box center [220, 173] width 30 height 14
click at [494, 203] on button "Save" at bounding box center [495, 206] width 37 height 21
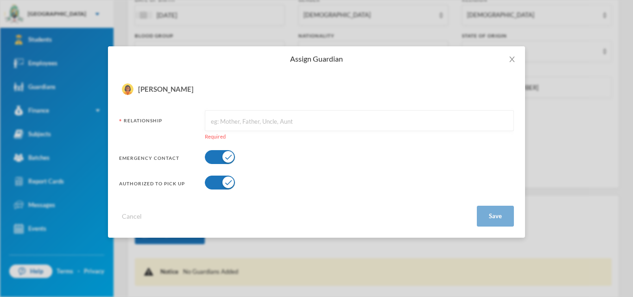
click at [324, 125] on input "text" at bounding box center [359, 121] width 299 height 21
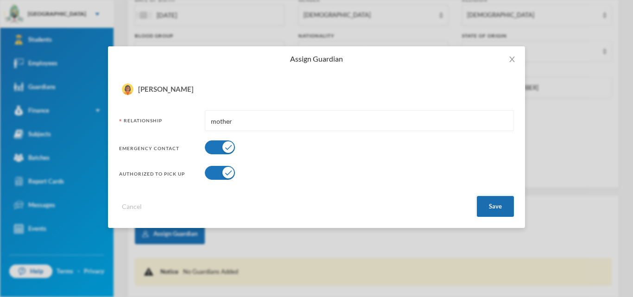
click at [495, 206] on button "Save" at bounding box center [495, 206] width 37 height 21
click at [499, 205] on button "Save" at bounding box center [495, 206] width 37 height 21
click at [267, 122] on input "mother" at bounding box center [359, 121] width 299 height 21
type input "m"
type input "Mother"
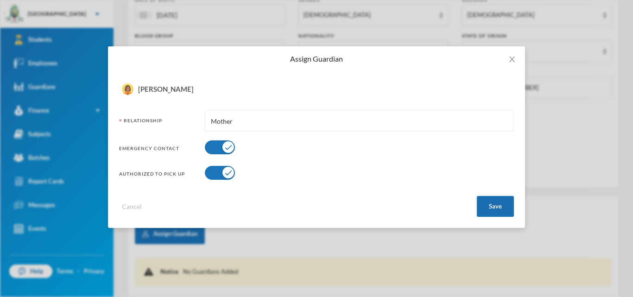
click at [490, 204] on button "Save" at bounding box center [495, 206] width 37 height 21
click at [500, 209] on button "Save" at bounding box center [495, 206] width 37 height 21
click at [495, 206] on button "Save" at bounding box center [495, 206] width 37 height 21
click at [512, 58] on icon "icon: close" at bounding box center [511, 59] width 7 height 7
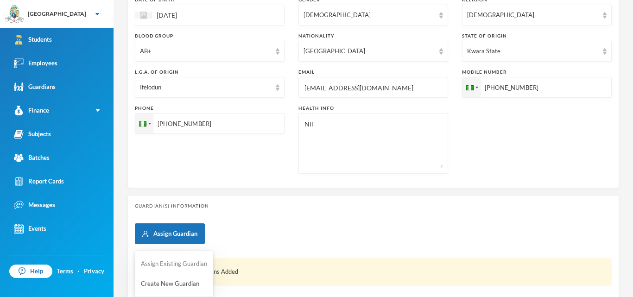
click at [187, 262] on button "Assign Existing Guardian" at bounding box center [174, 264] width 68 height 17
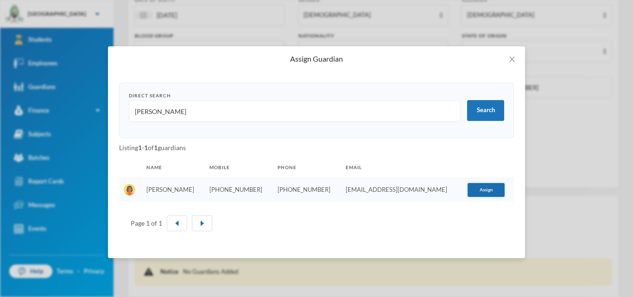
click at [484, 189] on button "Assign" at bounding box center [486, 190] width 37 height 14
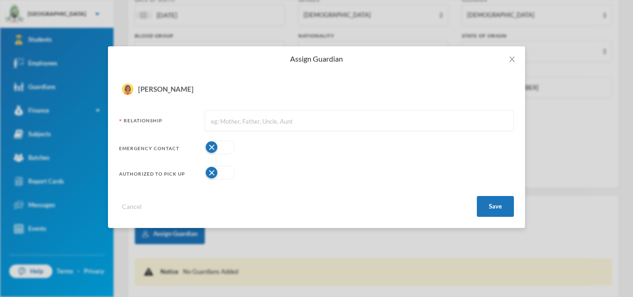
click at [261, 124] on input "text" at bounding box center [359, 121] width 299 height 21
type input "Mother"
click at [232, 149] on button "button" at bounding box center [220, 147] width 30 height 14
click at [226, 175] on button "button" at bounding box center [220, 173] width 30 height 14
click at [490, 204] on button "Save" at bounding box center [495, 206] width 37 height 21
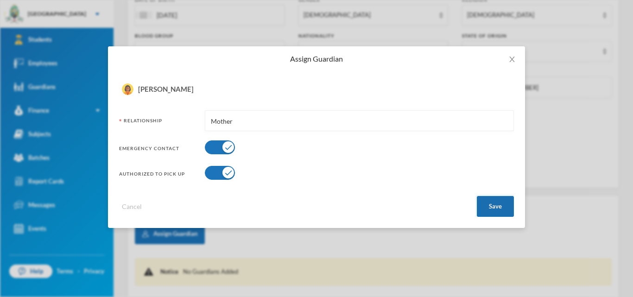
click at [490, 204] on button "Save" at bounding box center [495, 206] width 37 height 21
click at [512, 57] on icon "icon: close" at bounding box center [511, 59] width 7 height 7
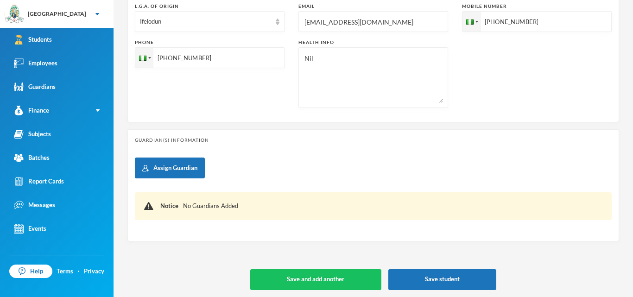
scroll to position [316, 0]
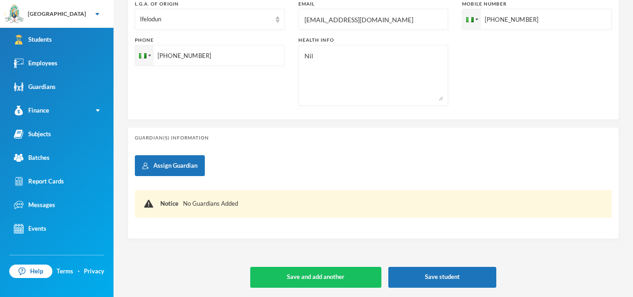
click at [263, 203] on div "Notice No Guardians Added" at bounding box center [381, 203] width 442 height 9
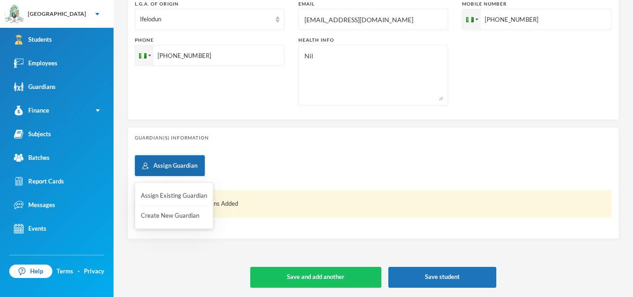
click at [189, 174] on button "Assign Guardian" at bounding box center [170, 165] width 70 height 21
click at [182, 194] on button "Assign Existing Guardian" at bounding box center [174, 196] width 68 height 17
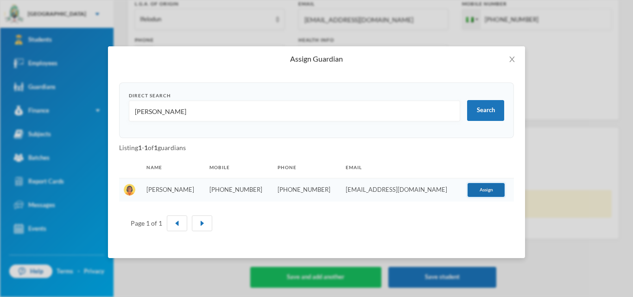
click at [490, 191] on button "Assign" at bounding box center [486, 190] width 37 height 14
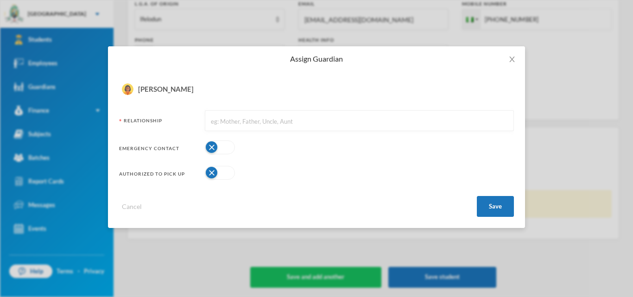
click at [223, 147] on button "button" at bounding box center [220, 147] width 30 height 14
click at [225, 171] on button "button" at bounding box center [220, 173] width 30 height 14
click at [240, 123] on input "text" at bounding box center [359, 121] width 299 height 21
type input "Mother"
click at [493, 203] on button "Save" at bounding box center [495, 206] width 37 height 21
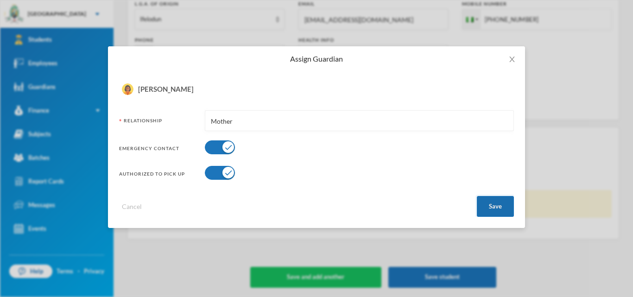
click at [493, 203] on button "Save" at bounding box center [495, 206] width 37 height 21
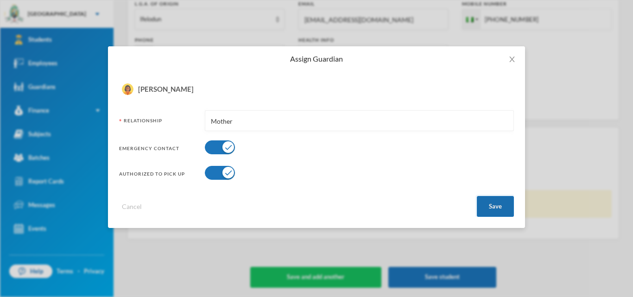
click at [493, 203] on button "Save" at bounding box center [495, 206] width 37 height 21
click at [501, 209] on button "Save" at bounding box center [495, 206] width 37 height 21
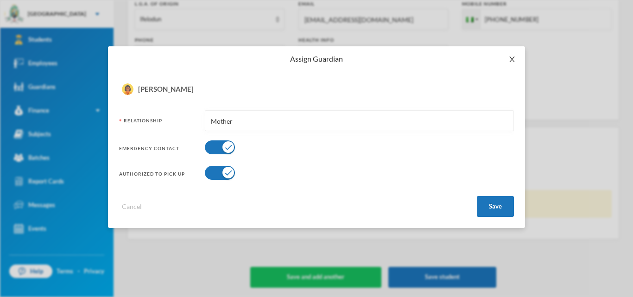
click at [513, 59] on icon "icon: close" at bounding box center [511, 59] width 7 height 7
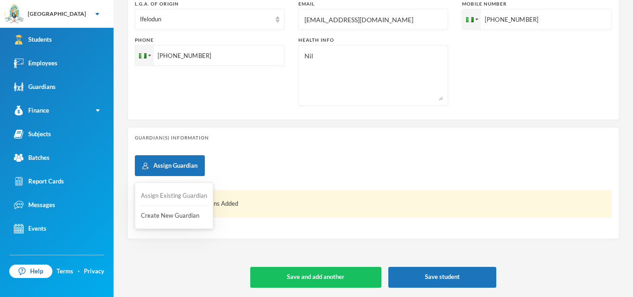
click at [176, 194] on button "Assign Existing Guardian" at bounding box center [174, 196] width 68 height 17
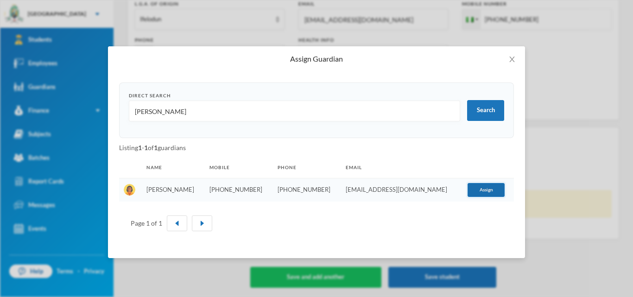
click at [476, 189] on button "Assign" at bounding box center [486, 190] width 37 height 14
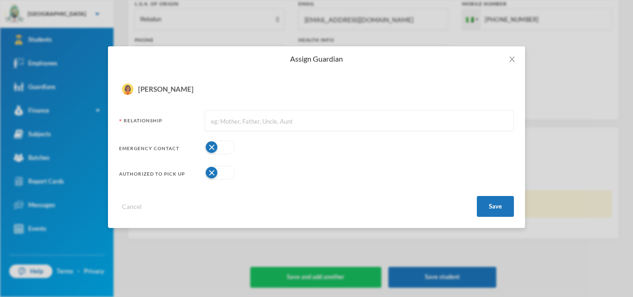
click at [221, 149] on button "button" at bounding box center [220, 147] width 30 height 14
click at [223, 172] on button "button" at bounding box center [220, 173] width 30 height 14
click at [241, 125] on input "text" at bounding box center [359, 121] width 299 height 21
type input "Mother"
click at [484, 203] on button "Save" at bounding box center [495, 206] width 37 height 21
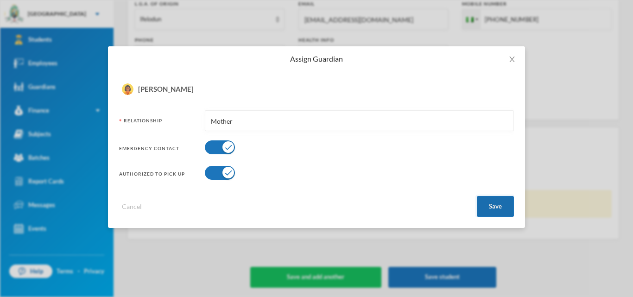
click at [484, 203] on button "Save" at bounding box center [495, 206] width 37 height 21
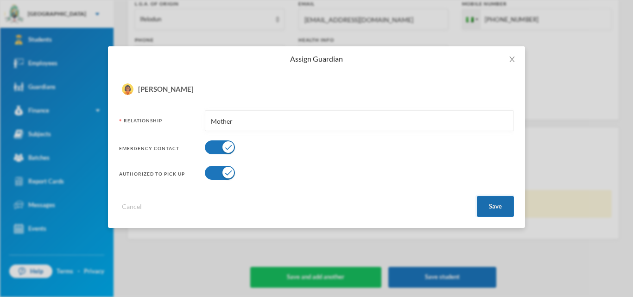
click at [495, 204] on button "Save" at bounding box center [495, 206] width 37 height 21
click at [509, 206] on button "Save" at bounding box center [495, 206] width 37 height 21
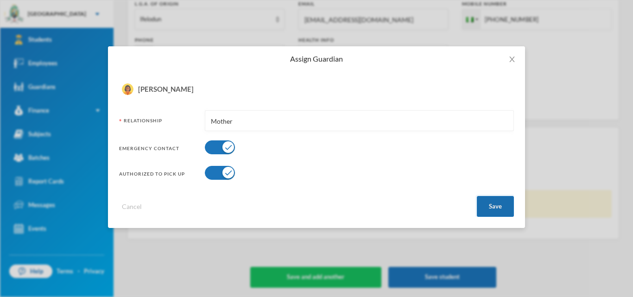
click at [509, 206] on button "Save" at bounding box center [495, 206] width 37 height 21
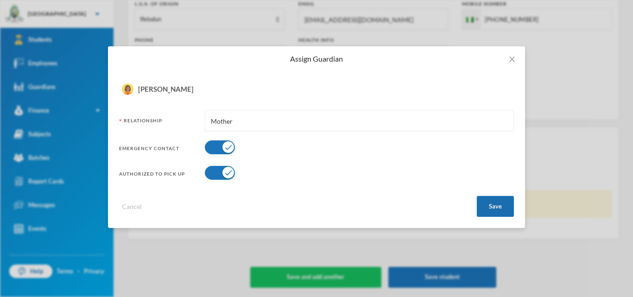
click at [509, 206] on button "Save" at bounding box center [495, 206] width 37 height 21
click at [513, 60] on icon "icon: close" at bounding box center [511, 60] width 5 height 6
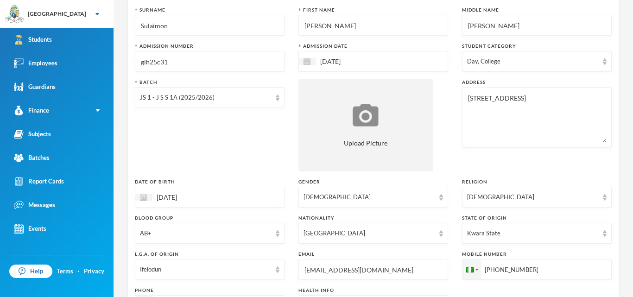
scroll to position [38, 0]
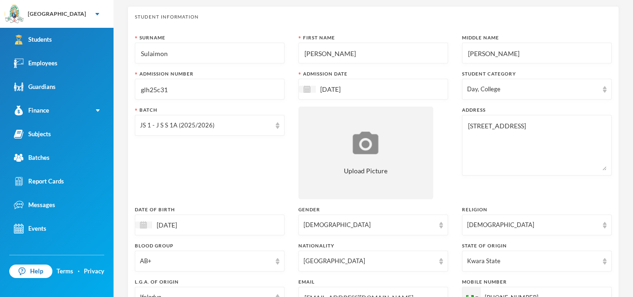
click at [246, 51] on input "Sulaimon" at bounding box center [210, 53] width 140 height 21
type input "S"
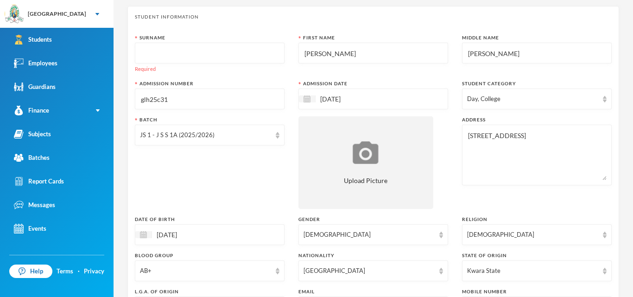
type input "E"
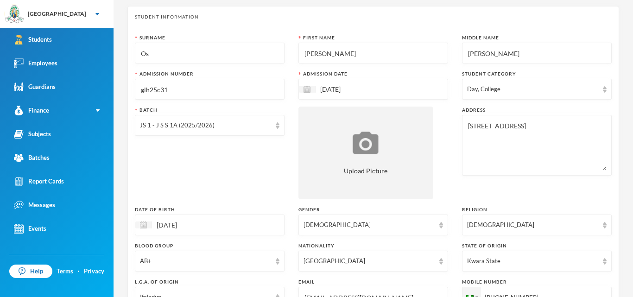
scroll to position [0, 0]
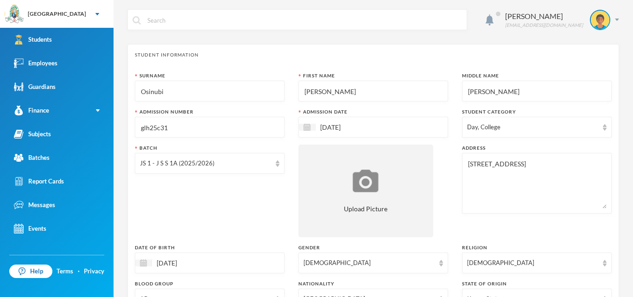
type input "Osinubi"
click at [351, 89] on input "[PERSON_NAME]" at bounding box center [374, 91] width 140 height 21
type input "I"
type input "[PERSON_NAME]"
click at [501, 95] on input "[PERSON_NAME]" at bounding box center [537, 91] width 140 height 21
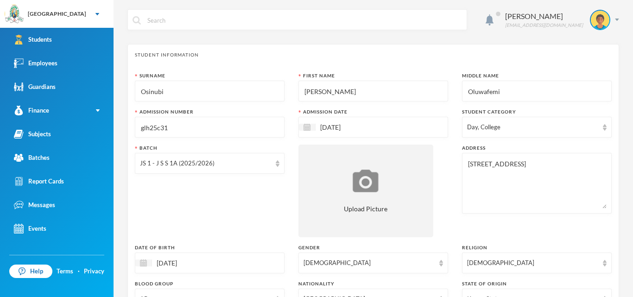
type input "Oluwafemi"
click at [568, 166] on textarea "[STREET_ADDRESS]" at bounding box center [537, 183] width 140 height 51
type textarea "6"
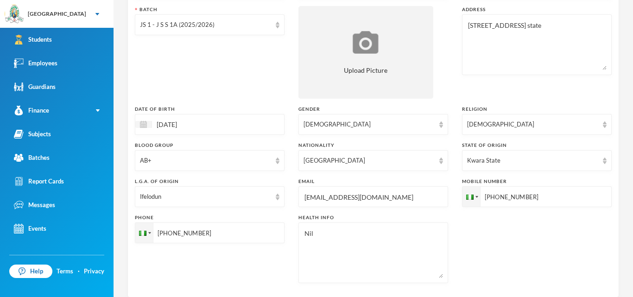
scroll to position [145, 0]
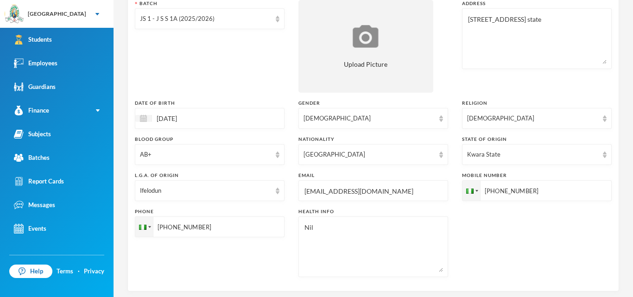
type textarea "[STREET_ADDRESS] state"
click at [193, 118] on input "[DATE]" at bounding box center [191, 118] width 78 height 11
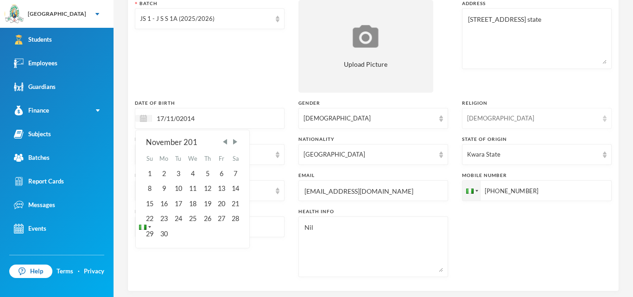
type input "17/11/02014"
click at [605, 118] on img at bounding box center [605, 118] width 4 height 6
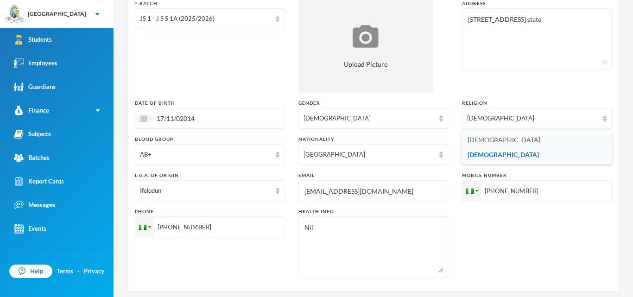
click at [571, 141] on li "[DEMOGRAPHIC_DATA]" at bounding box center [537, 140] width 150 height 15
click at [278, 158] on div "AB+" at bounding box center [210, 154] width 150 height 21
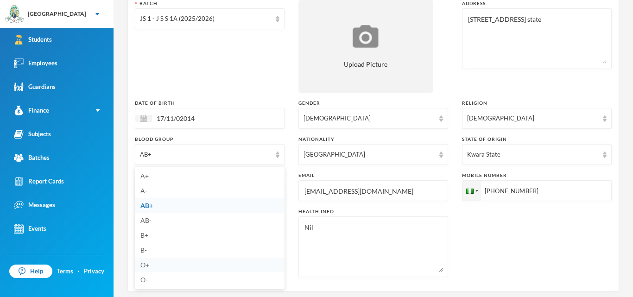
click at [153, 266] on li "O+" at bounding box center [210, 265] width 150 height 15
click at [603, 154] on img at bounding box center [605, 155] width 4 height 6
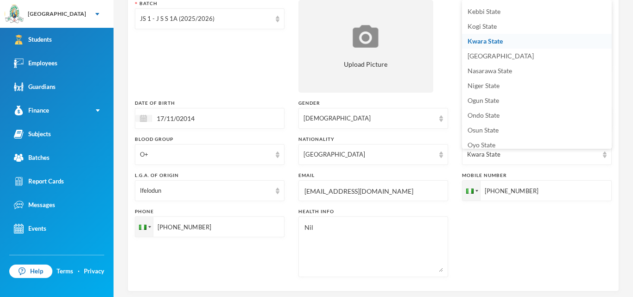
scroll to position [317, 0]
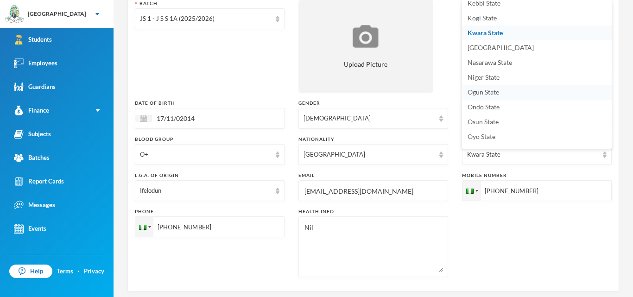
click at [528, 90] on li "Ogun State" at bounding box center [537, 92] width 150 height 15
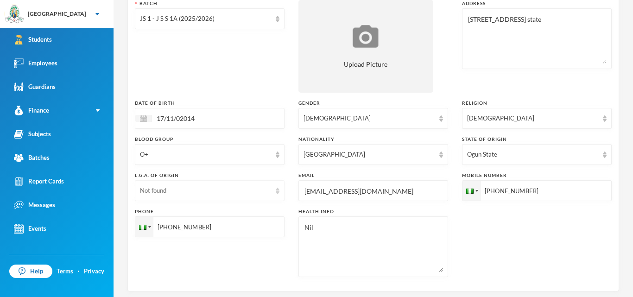
click at [263, 192] on div "Not found" at bounding box center [205, 190] width 131 height 9
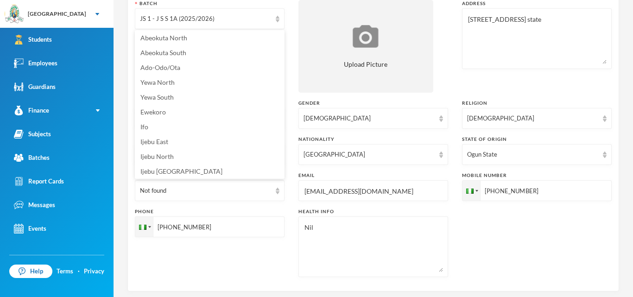
scroll to position [31, 0]
click at [181, 100] on li "Ifo" at bounding box center [210, 97] width 150 height 15
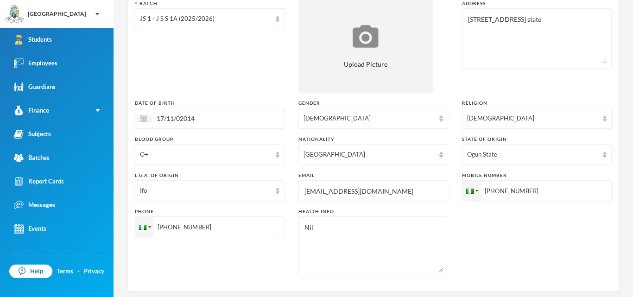
click at [416, 191] on input "[EMAIL_ADDRESS][DOMAIN_NAME]" at bounding box center [374, 191] width 140 height 21
click at [362, 190] on input "[EMAIL_ADDRESS][DOMAIN_NAME]" at bounding box center [374, 191] width 140 height 21
type input "[EMAIL_ADDRESS][DOMAIN_NAME]"
click at [572, 190] on input "[PHONE_NUMBER]" at bounding box center [537, 190] width 150 height 21
type input "[PHONE_NUMBER]"
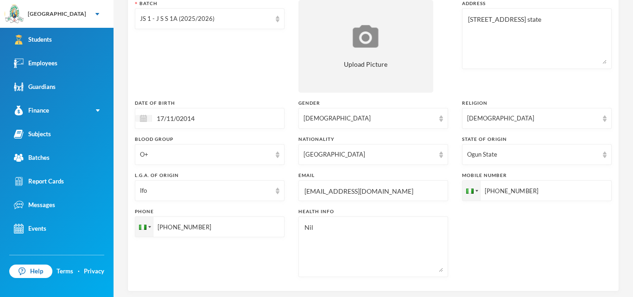
click at [462, 201] on input "[PHONE_NUMBER]" at bounding box center [537, 190] width 150 height 21
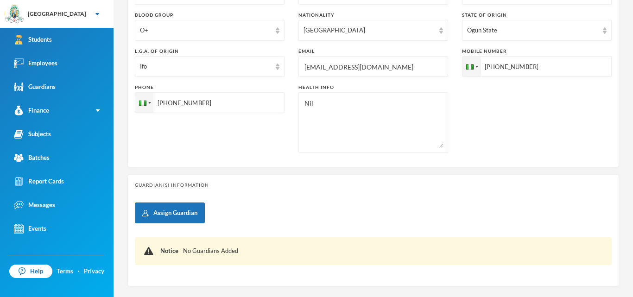
scroll to position [316, 0]
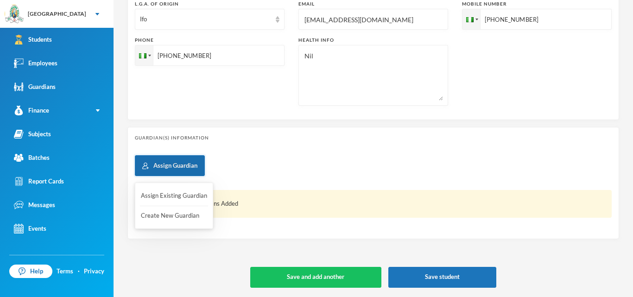
type input "[PHONE_NUMBER]"
click at [195, 167] on button "Assign Guardian" at bounding box center [170, 165] width 70 height 21
click at [184, 216] on button "Create New Guardian" at bounding box center [174, 216] width 68 height 17
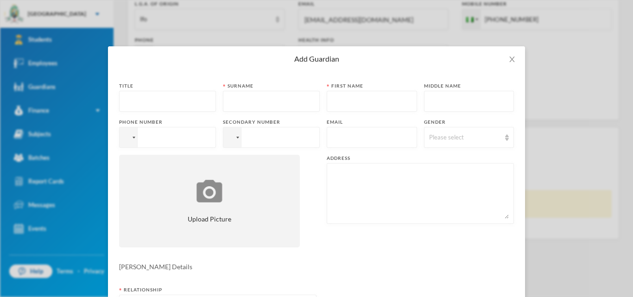
click at [203, 101] on input "text" at bounding box center [167, 101] width 87 height 21
type input "Mrs"
click at [255, 101] on input "text" at bounding box center [271, 101] width 87 height 21
type input "Osinubi"
click at [355, 106] on input "text" at bounding box center [372, 101] width 80 height 21
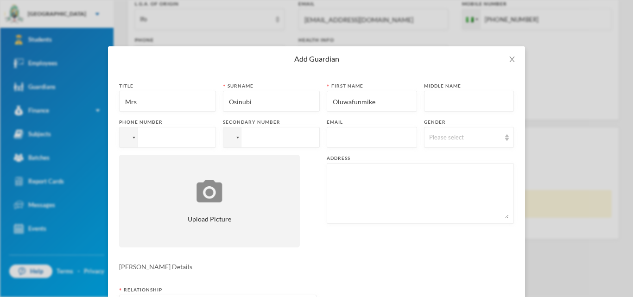
type input "Oluwafunmike"
click at [210, 140] on input "tel" at bounding box center [167, 137] width 97 height 21
type input "[PHONE_NUMBER]"
click at [333, 142] on input "text" at bounding box center [372, 137] width 80 height 21
type input "[EMAIL_ADDRESS][DOMAIN_NAME]"
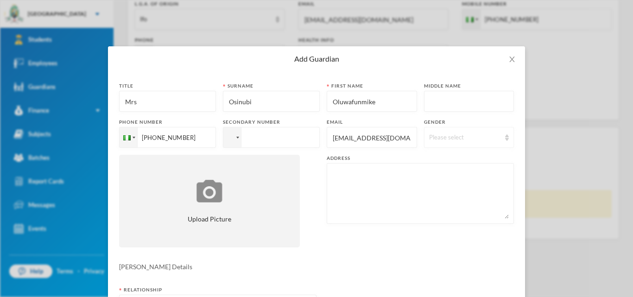
click at [501, 139] on div "Please select" at bounding box center [469, 137] width 90 height 21
click at [447, 179] on li "[DEMOGRAPHIC_DATA]" at bounding box center [469, 173] width 90 height 15
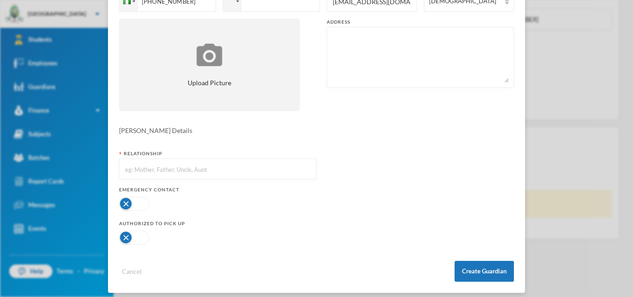
scroll to position [143, 0]
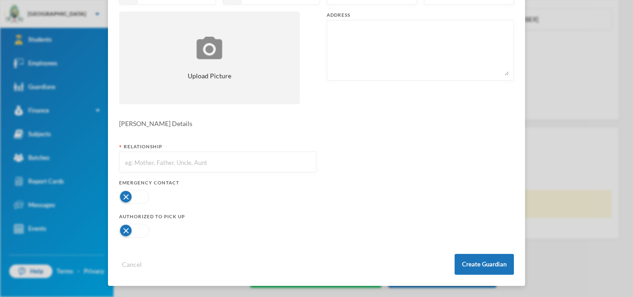
click at [273, 166] on input "text" at bounding box center [217, 162] width 187 height 21
type input "Mother"
click at [141, 197] on button "button" at bounding box center [134, 197] width 30 height 14
click at [142, 230] on button "button" at bounding box center [134, 231] width 30 height 14
click at [495, 269] on button "Create Guardian" at bounding box center [484, 264] width 59 height 21
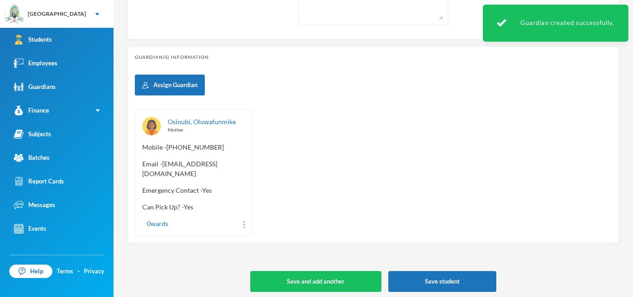
scroll to position [401, 0]
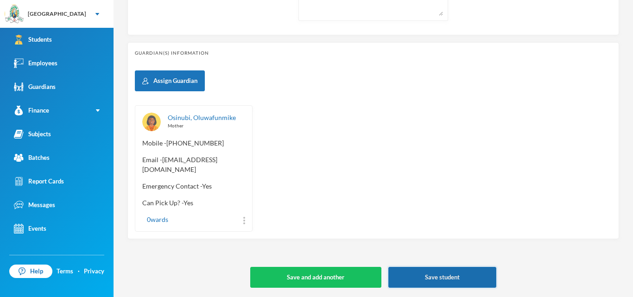
click at [447, 277] on button "Save student" at bounding box center [442, 277] width 108 height 21
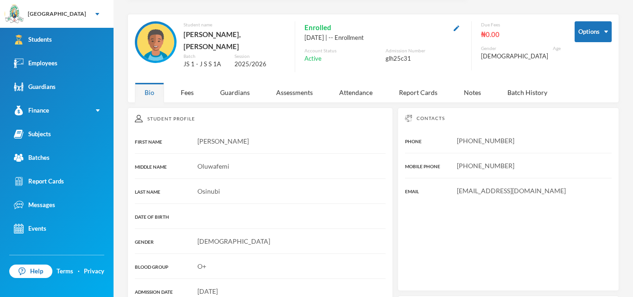
scroll to position [32, 0]
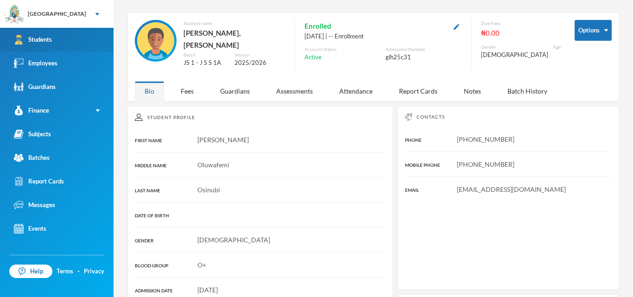
click at [46, 39] on div "Students" at bounding box center [33, 40] width 38 height 10
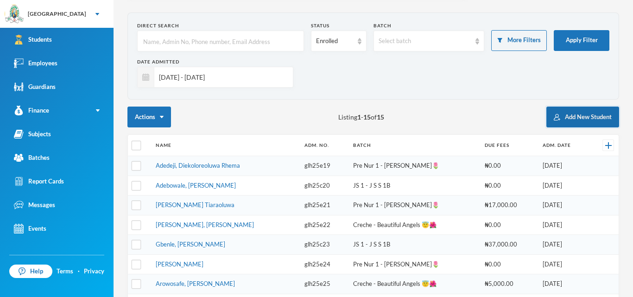
click at [591, 120] on button "Add New Student" at bounding box center [582, 117] width 73 height 21
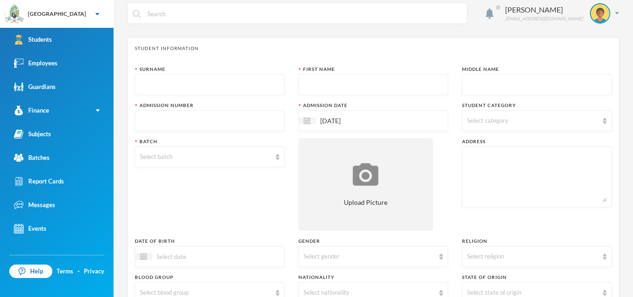
scroll to position [5, 0]
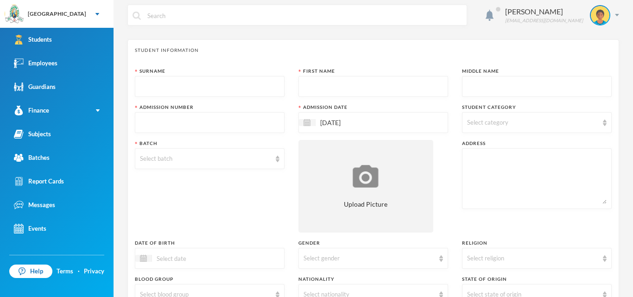
click at [259, 88] on input "text" at bounding box center [210, 86] width 140 height 21
type input "Sulaimon"
click at [314, 86] on input "text" at bounding box center [374, 86] width 140 height 21
type input "L"
click at [308, 86] on input "Lbrahim" at bounding box center [374, 86] width 140 height 21
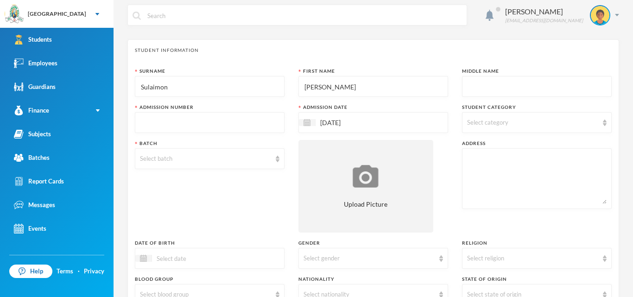
type input "[PERSON_NAME]"
click at [467, 87] on input "text" at bounding box center [537, 86] width 140 height 21
type input "[PERSON_NAME]"
click at [242, 125] on input "text" at bounding box center [210, 123] width 140 height 21
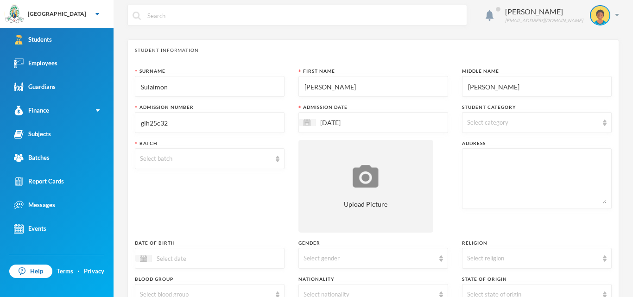
type input "glh25c32"
click at [604, 123] on img at bounding box center [605, 123] width 4 height 6
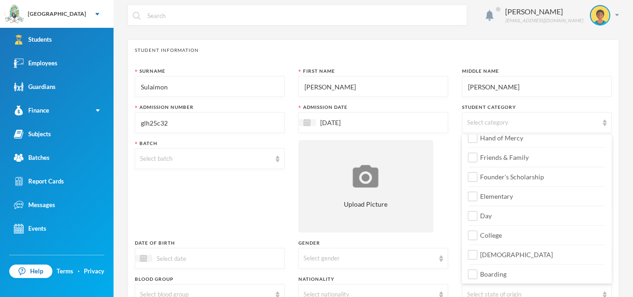
scroll to position [108, 0]
click at [475, 216] on input "Day" at bounding box center [473, 214] width 10 height 10
checkbox input "true"
click at [476, 233] on input "College" at bounding box center [473, 234] width 10 height 10
checkbox input "true"
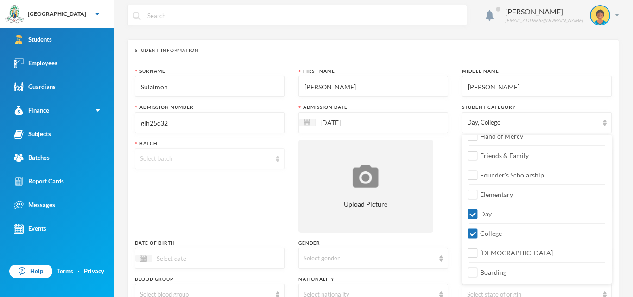
click at [276, 159] on img at bounding box center [278, 159] width 4 height 6
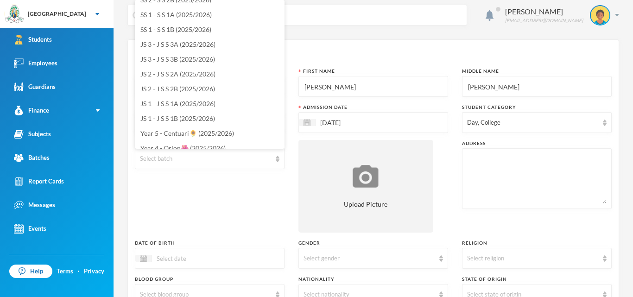
scroll to position [71, 0]
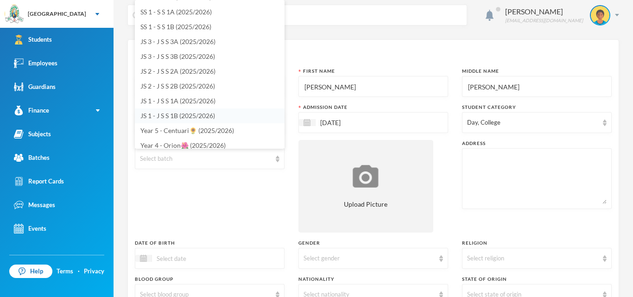
click at [215, 116] on span "JS 1 - J S S 1B (2025/2026)" at bounding box center [177, 116] width 75 height 8
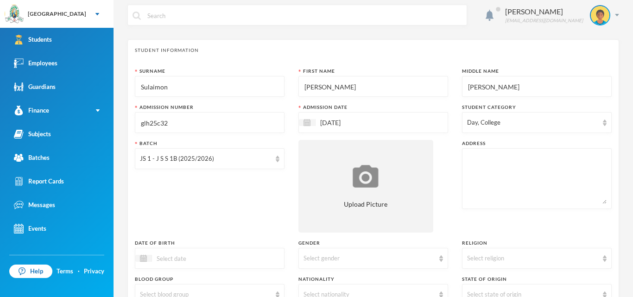
click at [492, 157] on textarea at bounding box center [537, 178] width 140 height 51
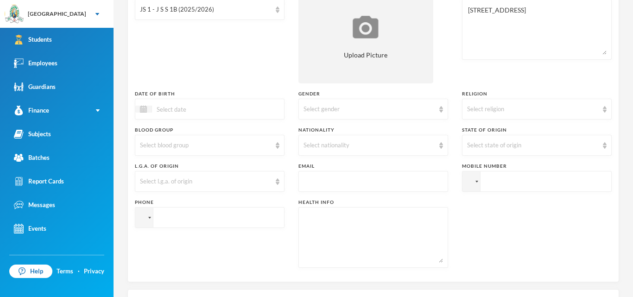
scroll to position [157, 0]
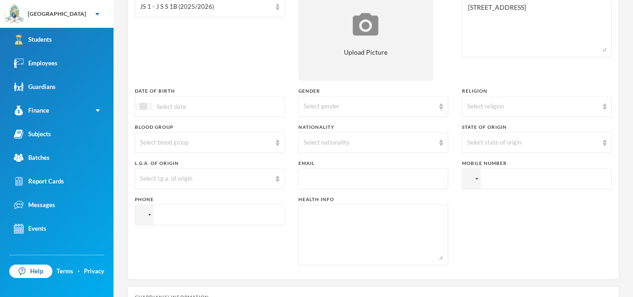
type textarea "[STREET_ADDRESS]"
click at [148, 107] on div at bounding box center [143, 106] width 17 height 7
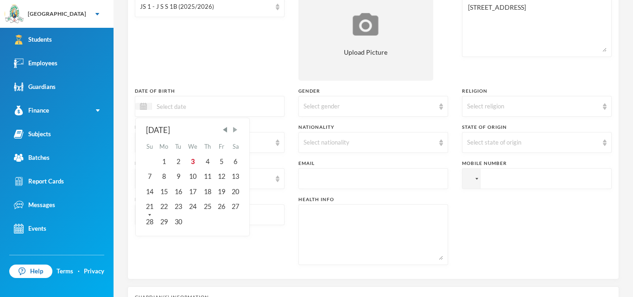
click at [239, 129] on span "Next Month" at bounding box center [235, 130] width 8 height 8
click at [166, 204] on div "17" at bounding box center [164, 206] width 15 height 15
type input "[DATE]"
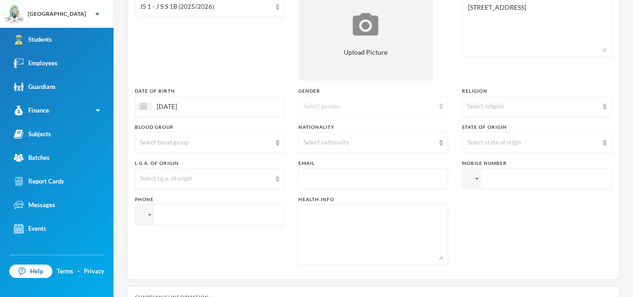
click at [442, 108] on img at bounding box center [441, 106] width 4 height 6
click at [410, 126] on li "[DEMOGRAPHIC_DATA]" at bounding box center [373, 128] width 150 height 15
click at [600, 108] on div "Select religion" at bounding box center [537, 106] width 150 height 21
click at [530, 144] on li "[DEMOGRAPHIC_DATA]" at bounding box center [537, 142] width 150 height 15
click at [276, 145] on img at bounding box center [278, 143] width 4 height 6
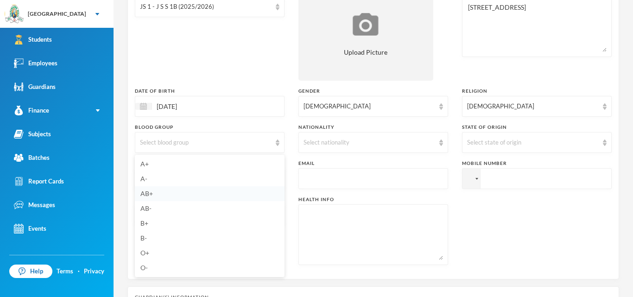
click at [178, 193] on li "AB+" at bounding box center [210, 193] width 150 height 15
click at [440, 142] on img at bounding box center [441, 143] width 4 height 6
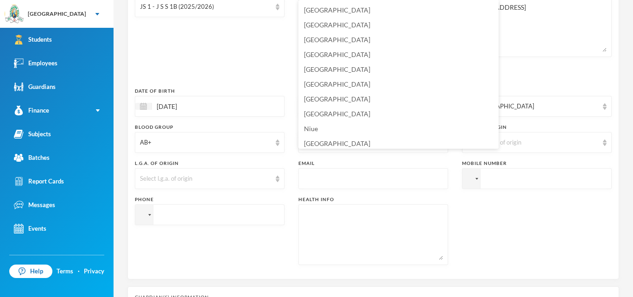
scroll to position [2265, 0]
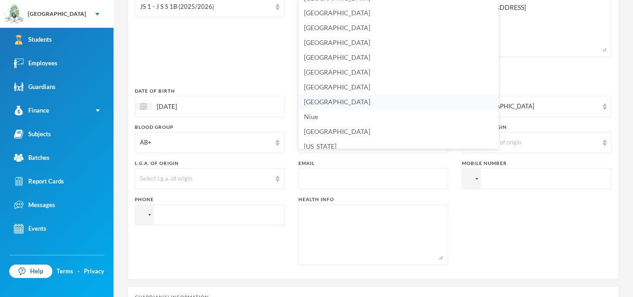
click at [378, 101] on li "[GEOGRAPHIC_DATA]" at bounding box center [398, 102] width 200 height 15
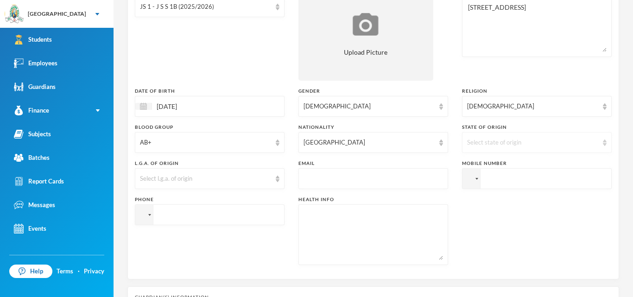
click at [601, 143] on div "Select state of origin" at bounding box center [537, 142] width 150 height 21
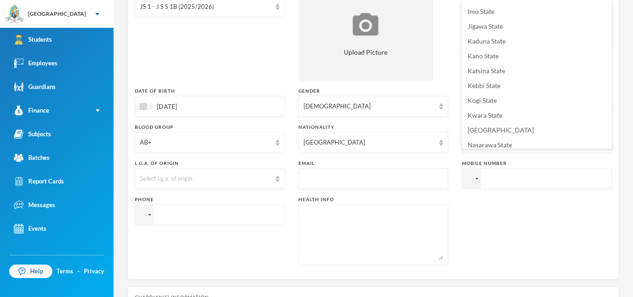
scroll to position [247, 0]
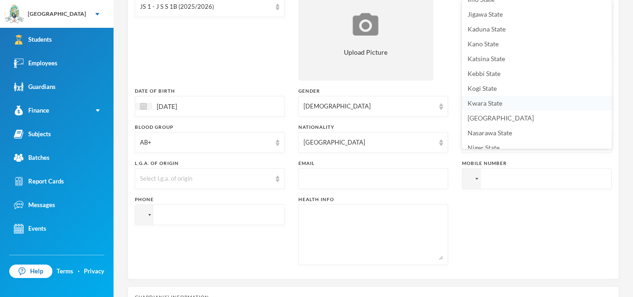
click at [554, 101] on li "Kwara State" at bounding box center [537, 103] width 150 height 15
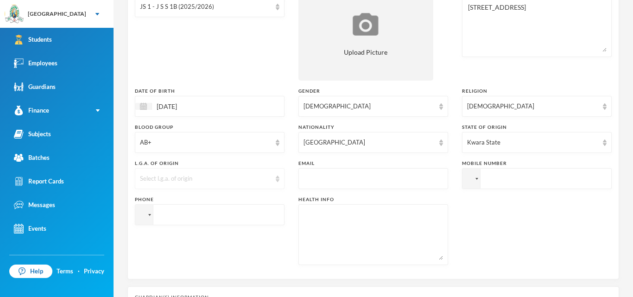
click at [276, 181] on img at bounding box center [278, 179] width 4 height 6
click at [158, 113] on li "Offa" at bounding box center [210, 113] width 150 height 15
click at [321, 173] on input "text" at bounding box center [374, 179] width 140 height 21
type input "[EMAIL_ADDRESS][DOMAIN_NAME]"
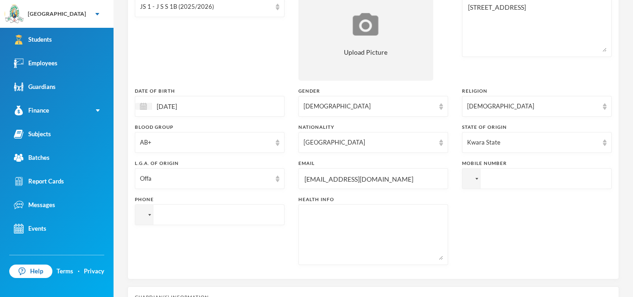
click at [501, 180] on input "tel" at bounding box center [537, 178] width 150 height 21
type input "[PHONE_NUMBER]"
click at [462, 189] on input "tel" at bounding box center [537, 178] width 150 height 21
type input "[PHONE_NUMBER]"
click at [314, 236] on textarea at bounding box center [374, 234] width 140 height 51
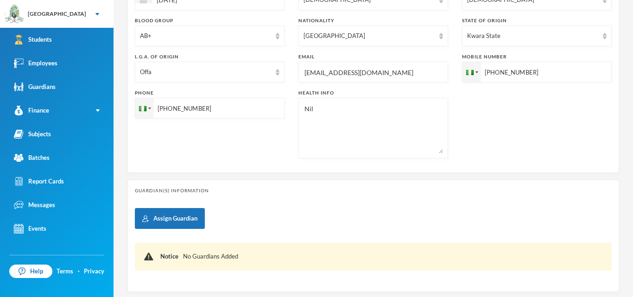
scroll to position [280, 0]
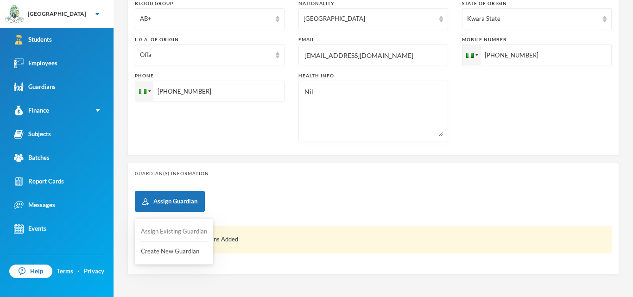
type textarea "Nil"
click at [168, 230] on button "Assign Existing Guardian" at bounding box center [174, 231] width 68 height 17
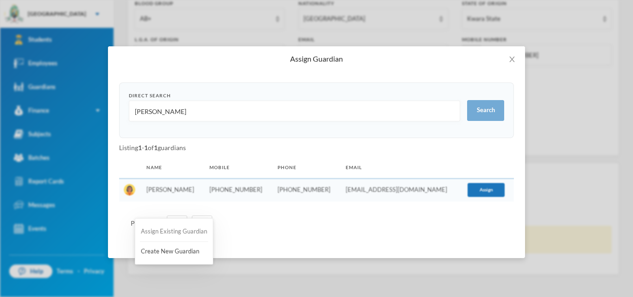
scroll to position [0, 0]
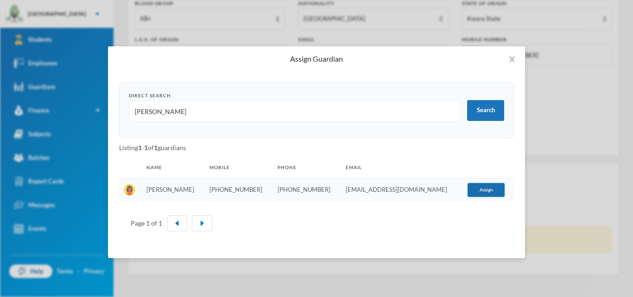
click at [477, 193] on button "Assign" at bounding box center [486, 190] width 37 height 14
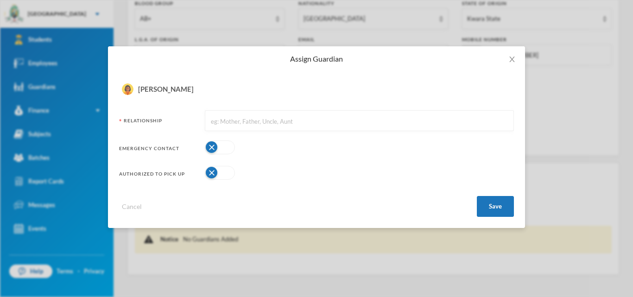
click at [262, 122] on input "text" at bounding box center [359, 121] width 299 height 21
type input "Mother"
click at [225, 149] on button "button" at bounding box center [220, 147] width 30 height 14
click at [226, 173] on button "button" at bounding box center [220, 173] width 30 height 14
click at [496, 203] on button "Save" at bounding box center [495, 206] width 37 height 21
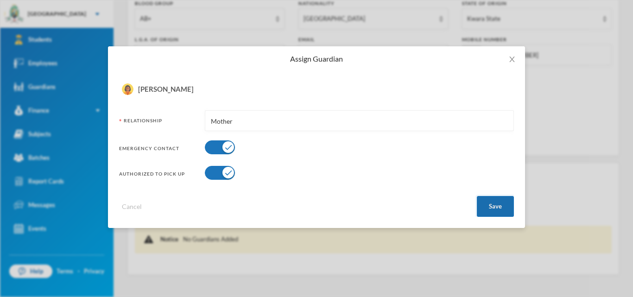
click at [499, 209] on button "Save" at bounding box center [495, 206] width 37 height 21
click at [495, 202] on button "Save" at bounding box center [495, 206] width 37 height 21
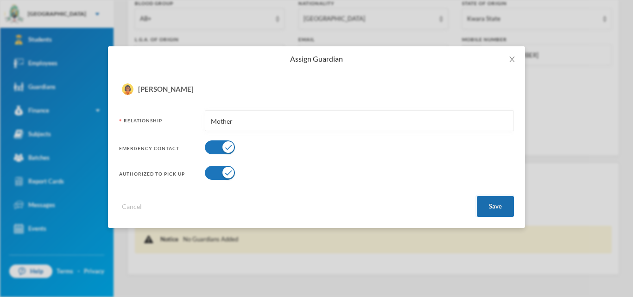
click at [495, 202] on button "Save" at bounding box center [495, 206] width 37 height 21
click at [506, 207] on button "Save" at bounding box center [495, 206] width 37 height 21
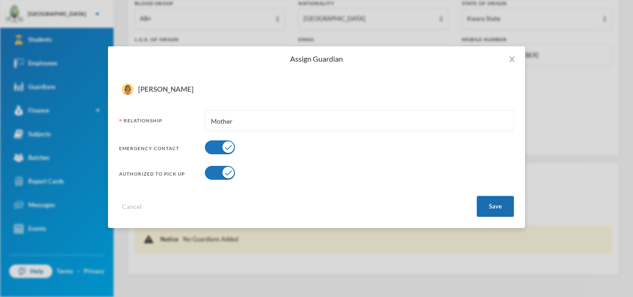
click at [506, 207] on button "Save" at bounding box center [495, 206] width 37 height 21
click at [507, 213] on button "Save" at bounding box center [495, 206] width 37 height 21
click at [512, 61] on icon "icon: close" at bounding box center [511, 59] width 7 height 7
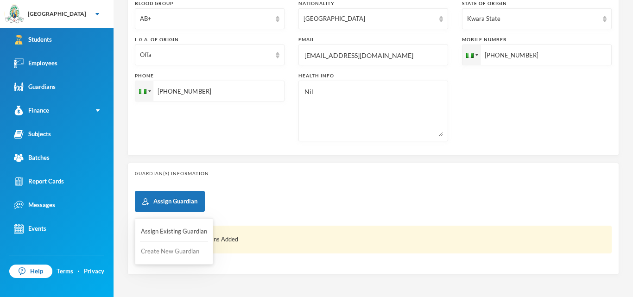
click at [186, 253] on button "Create New Guardian" at bounding box center [174, 251] width 68 height 17
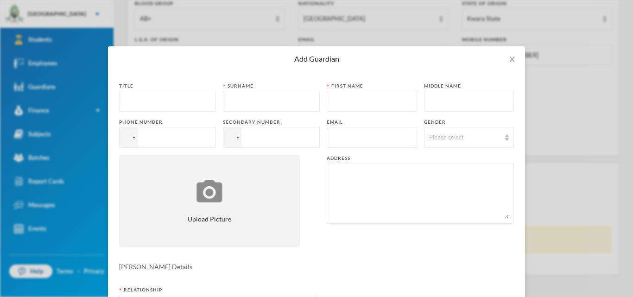
click at [193, 101] on input "text" at bounding box center [167, 101] width 87 height 21
type input "Mrs"
click at [270, 106] on input "text" at bounding box center [271, 101] width 87 height 21
type input "Adepegba"
click at [342, 107] on input "text" at bounding box center [372, 101] width 80 height 21
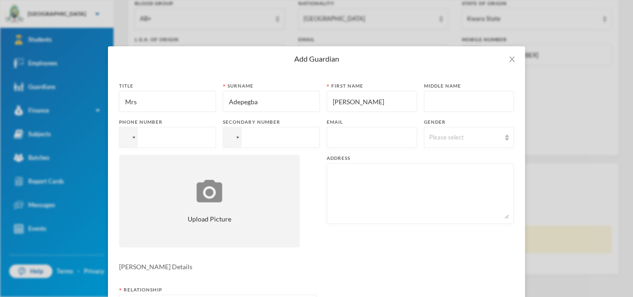
type input "[PERSON_NAME]"
click at [193, 139] on input "tel" at bounding box center [167, 137] width 97 height 21
type input "[PHONE_NUMBER]"
click at [353, 139] on input "text" at bounding box center [372, 137] width 80 height 21
type input "[EMAIL_ADDRESS][DOMAIN_NAME]"
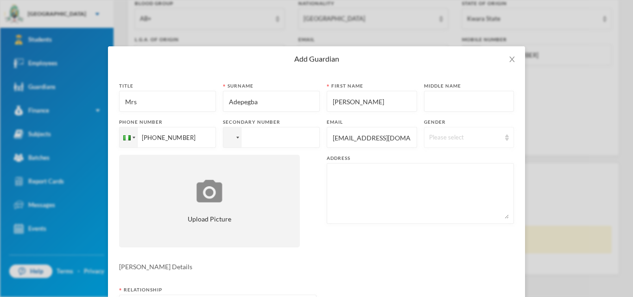
click at [504, 139] on div "Please select" at bounding box center [469, 137] width 90 height 21
click at [454, 171] on li "[DEMOGRAPHIC_DATA]" at bounding box center [469, 173] width 90 height 15
click at [360, 179] on textarea at bounding box center [420, 193] width 177 height 51
type textarea "[STREET_ADDRESS]"
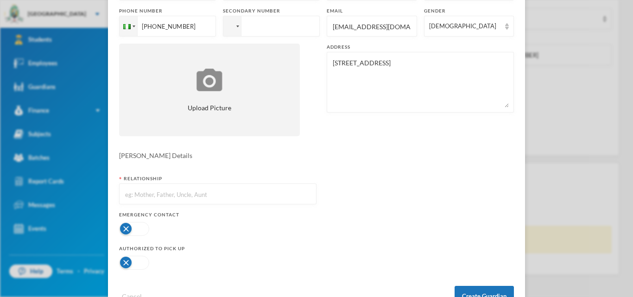
scroll to position [114, 0]
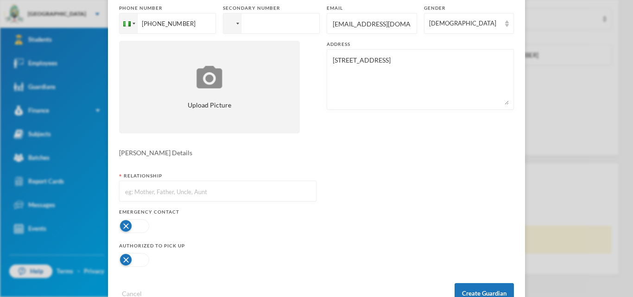
click at [251, 196] on input "text" at bounding box center [217, 191] width 187 height 21
type input "Mother"
click at [142, 231] on button "button" at bounding box center [134, 226] width 30 height 14
click at [144, 260] on button "button" at bounding box center [134, 260] width 30 height 14
click at [476, 292] on button "Create Guardian" at bounding box center [484, 293] width 59 height 21
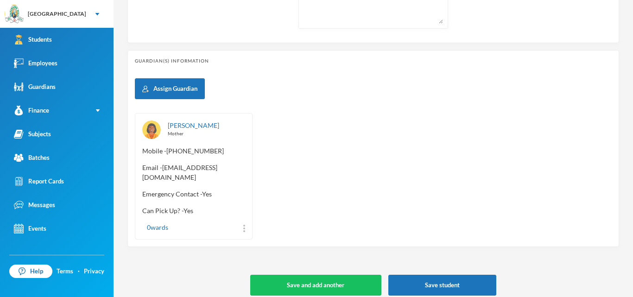
scroll to position [401, 0]
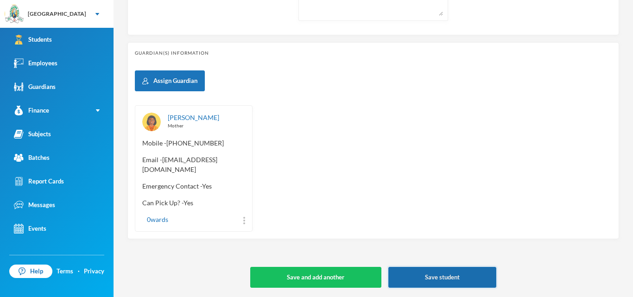
click at [478, 279] on button "Save student" at bounding box center [442, 277] width 108 height 21
click at [422, 275] on button "Save student" at bounding box center [442, 277] width 108 height 21
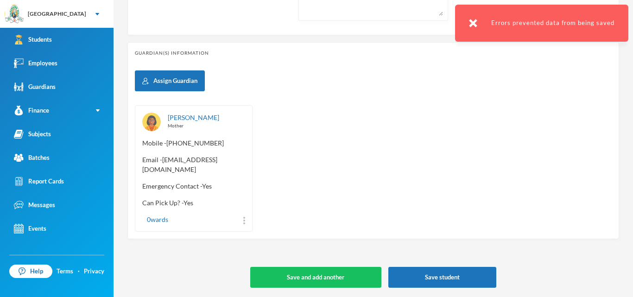
click at [472, 24] on img at bounding box center [473, 23] width 8 height 8
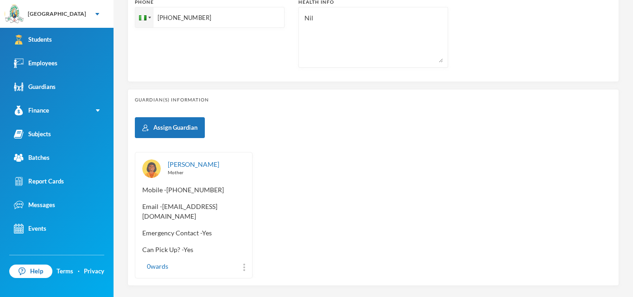
scroll to position [362, 0]
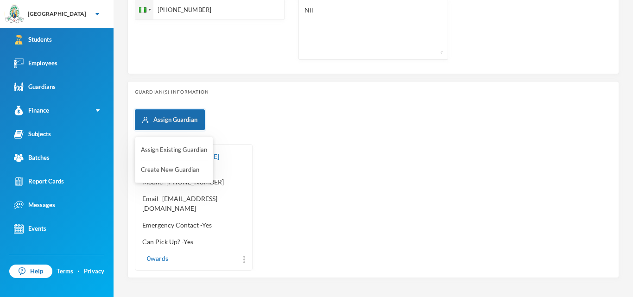
click at [192, 119] on button "Assign Guardian" at bounding box center [170, 119] width 70 height 21
click at [178, 154] on button "Assign Existing Guardian" at bounding box center [174, 150] width 68 height 17
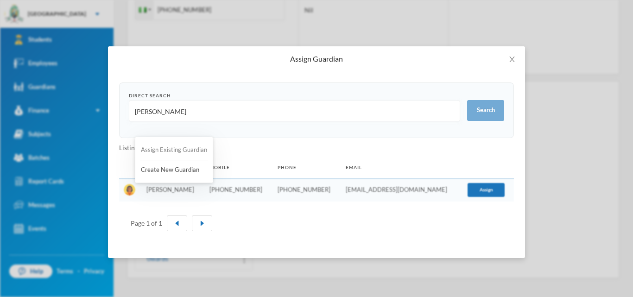
scroll to position [0, 0]
click at [219, 105] on input "[PERSON_NAME]" at bounding box center [294, 111] width 321 height 21
click at [198, 113] on input "[PERSON_NAME]" at bounding box center [294, 111] width 321 height 21
type input "a"
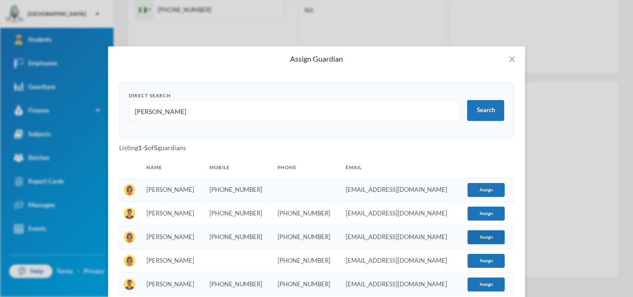
type input "[PERSON_NAME]"
click at [492, 237] on button "Assign" at bounding box center [486, 237] width 37 height 14
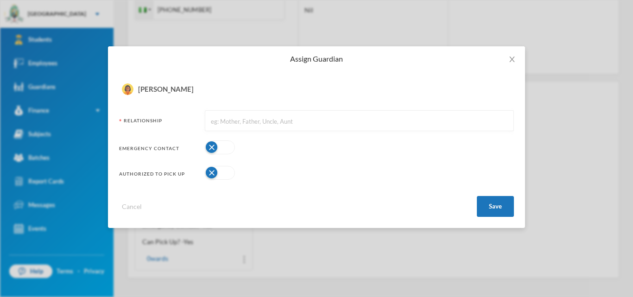
click at [306, 121] on input "text" at bounding box center [359, 121] width 299 height 21
type input "Mother"
click at [221, 149] on button "button" at bounding box center [220, 147] width 30 height 14
click at [221, 173] on button "button" at bounding box center [220, 173] width 30 height 14
click at [492, 206] on button "Save" at bounding box center [495, 206] width 37 height 21
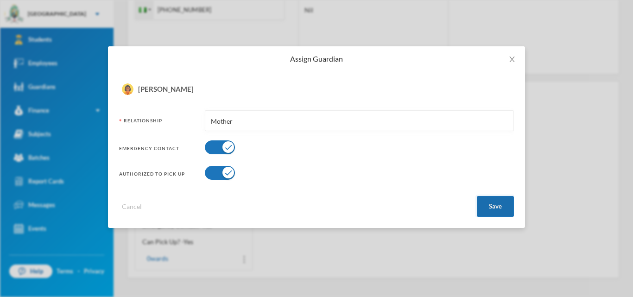
click at [495, 204] on button "Save" at bounding box center [495, 206] width 37 height 21
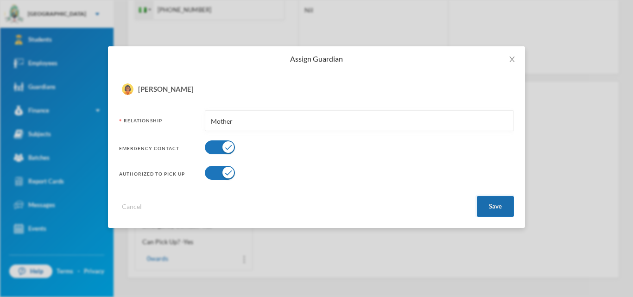
click at [495, 204] on button "Save" at bounding box center [495, 206] width 37 height 21
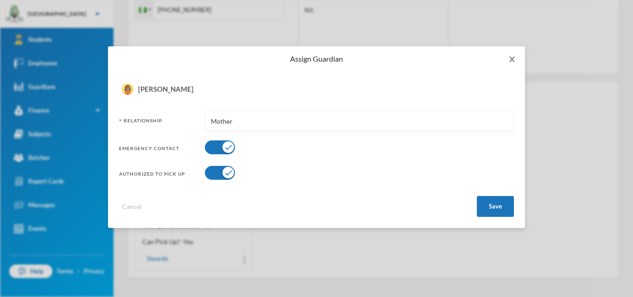
click at [512, 61] on icon "icon: close" at bounding box center [511, 59] width 7 height 7
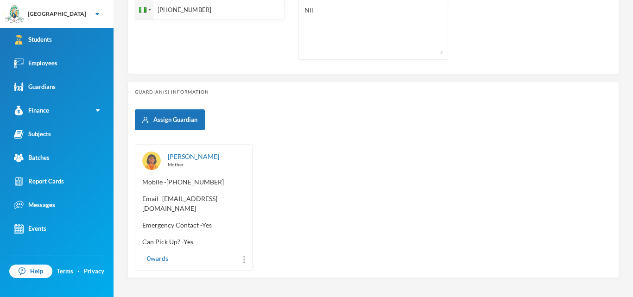
scroll to position [401, 0]
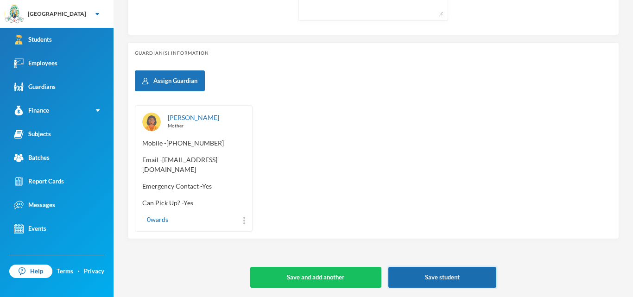
click at [463, 279] on button "Save student" at bounding box center [442, 277] width 108 height 21
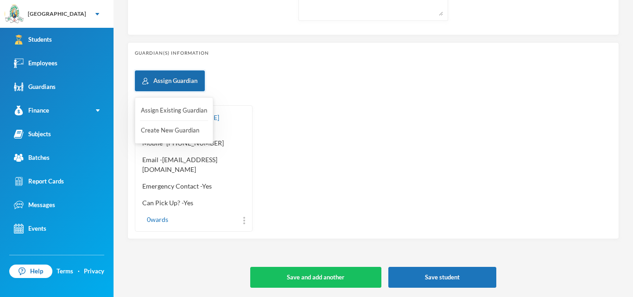
click at [187, 83] on button "Assign Guardian" at bounding box center [170, 80] width 70 height 21
click at [196, 132] on button "Create New Guardian" at bounding box center [174, 130] width 68 height 17
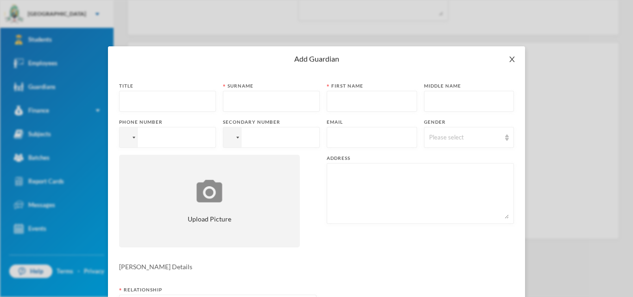
click at [515, 57] on icon "icon: close" at bounding box center [511, 59] width 7 height 7
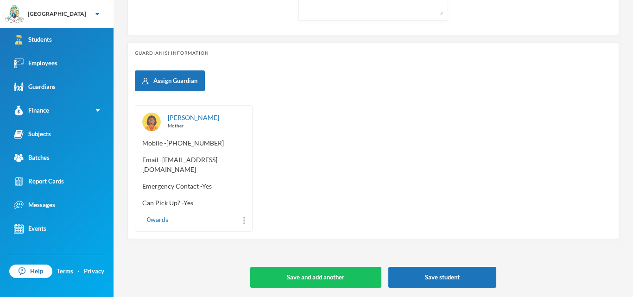
click at [210, 119] on link "[PERSON_NAME]" at bounding box center [193, 118] width 51 height 8
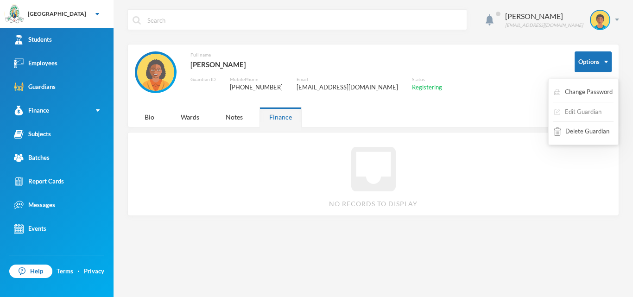
click at [586, 112] on button "Edit Guardian" at bounding box center [577, 112] width 49 height 17
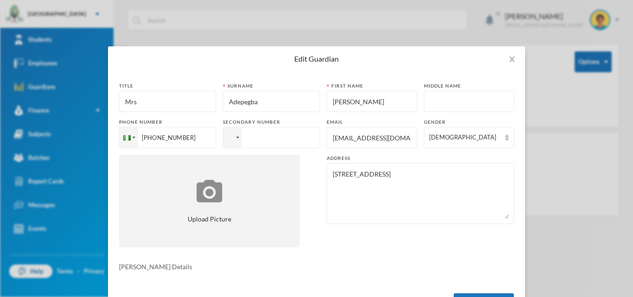
click at [197, 136] on input "[PHONE_NUMBER]" at bounding box center [167, 137] width 97 height 21
type input "[PHONE_NUMBER]"
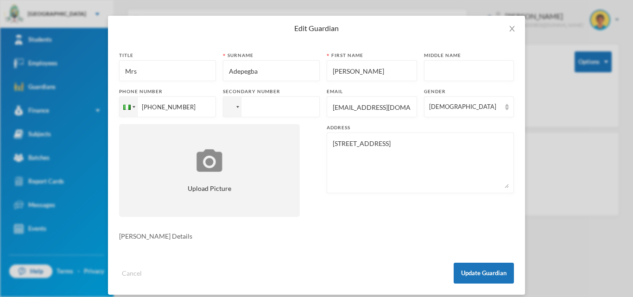
scroll to position [36, 0]
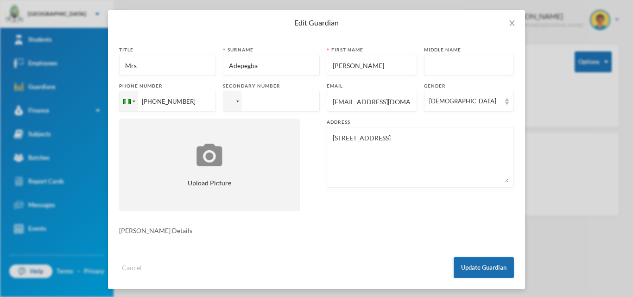
click at [483, 267] on button "Update Guardian" at bounding box center [484, 267] width 60 height 21
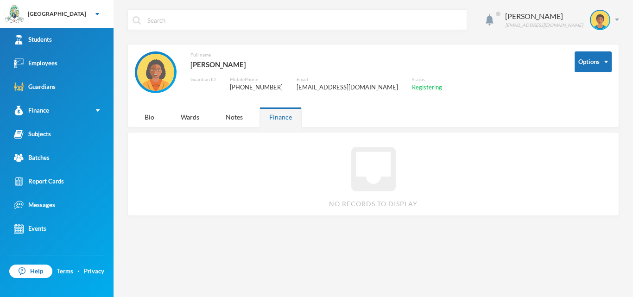
scroll to position [0, 0]
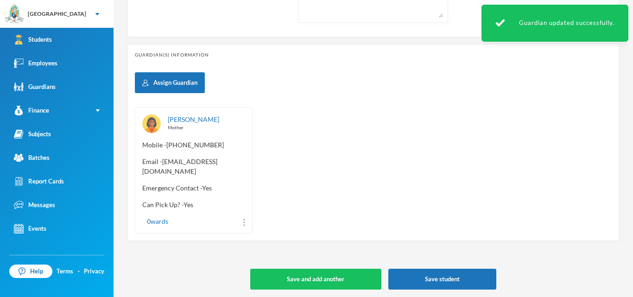
scroll to position [401, 0]
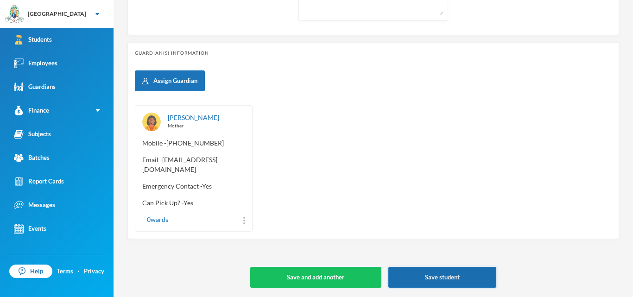
click at [469, 279] on button "Save student" at bounding box center [442, 277] width 108 height 21
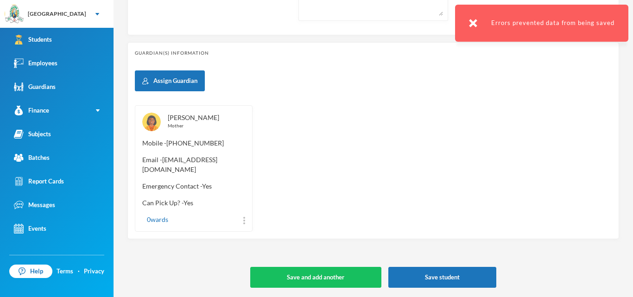
click at [187, 118] on link "[PERSON_NAME]" at bounding box center [193, 118] width 51 height 8
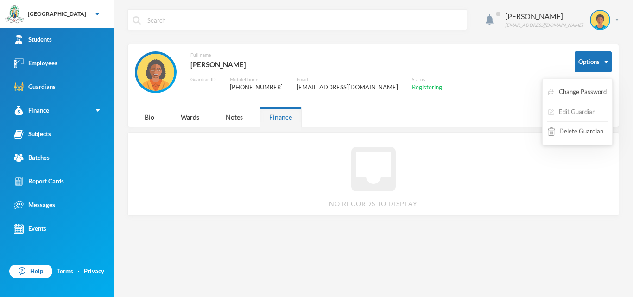
click at [566, 110] on button "Edit Guardian" at bounding box center [571, 112] width 49 height 17
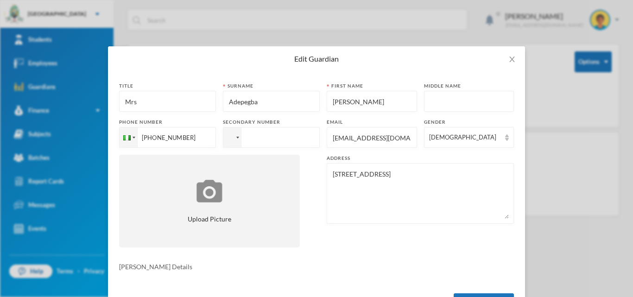
click at [157, 138] on input "[PHONE_NUMBER]" at bounding box center [167, 137] width 97 height 21
click at [155, 138] on input "[PHONE_NUMBER]" at bounding box center [167, 137] width 97 height 21
type input "[PHONE_NUMBER]"
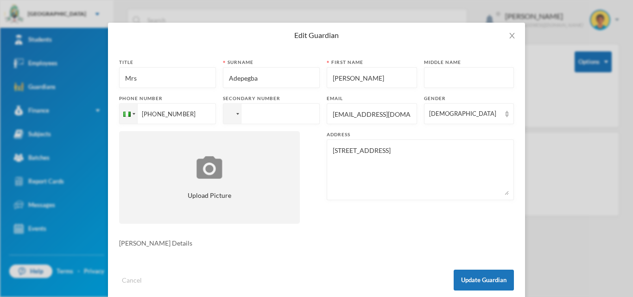
scroll to position [39, 0]
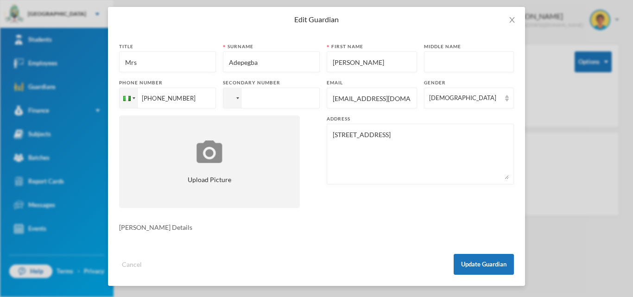
click at [163, 235] on form "Title Mrs [PERSON_NAME] Adepegba First name [PERSON_NAME] Middle name Phone num…" at bounding box center [316, 159] width 395 height 232
click at [183, 250] on div "Cancel Update Guardian" at bounding box center [316, 261] width 395 height 28
click at [495, 262] on button "Update Guardian" at bounding box center [484, 264] width 60 height 21
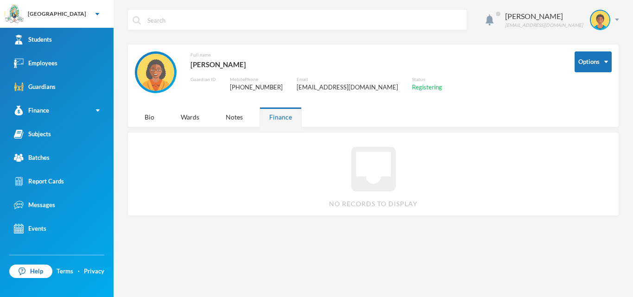
scroll to position [0, 0]
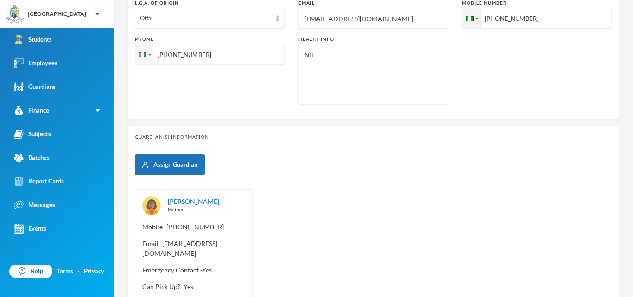
scroll to position [388, 0]
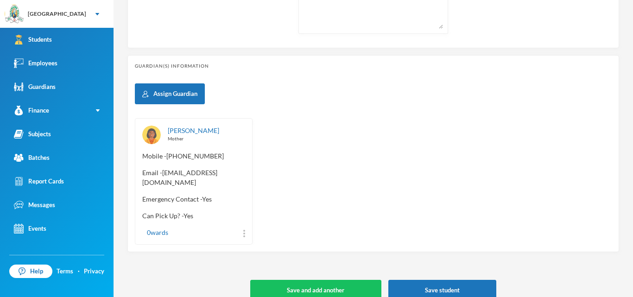
click at [183, 156] on span "Mobile - +234 36 351 456" at bounding box center [193, 156] width 103 height 10
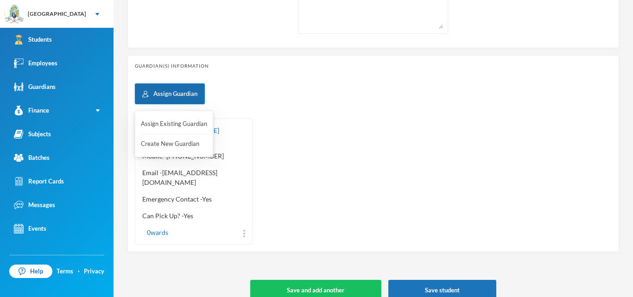
click at [178, 100] on button "Assign Guardian" at bounding box center [170, 93] width 70 height 21
click at [179, 143] on button "Create New Guardian" at bounding box center [174, 144] width 68 height 17
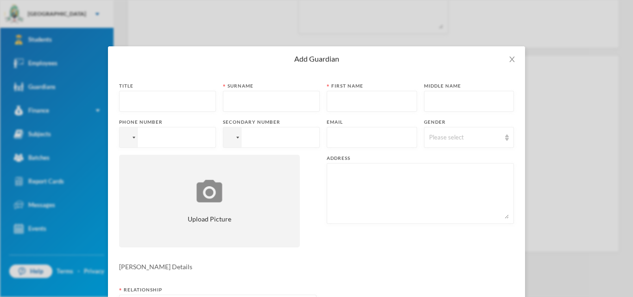
click at [174, 100] on input "text" at bounding box center [167, 101] width 87 height 21
type input "Mrs"
click at [257, 106] on input "text" at bounding box center [271, 101] width 87 height 21
type input "Adepegba"
click at [368, 104] on input "text" at bounding box center [372, 101] width 80 height 21
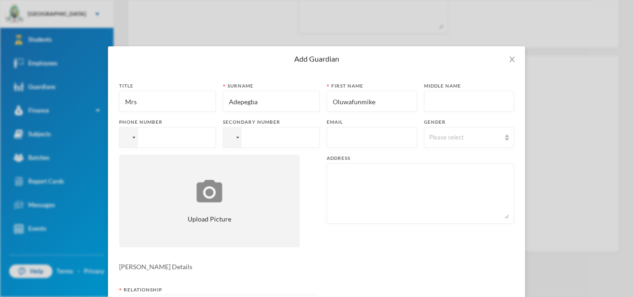
type input "Oluwafunmike"
click at [202, 140] on input "tel" at bounding box center [167, 137] width 97 height 21
type input "[PHONE_NUMBER]"
click at [343, 141] on input "text" at bounding box center [372, 137] width 80 height 21
click at [382, 104] on input "Oluwafunmike" at bounding box center [372, 101] width 80 height 21
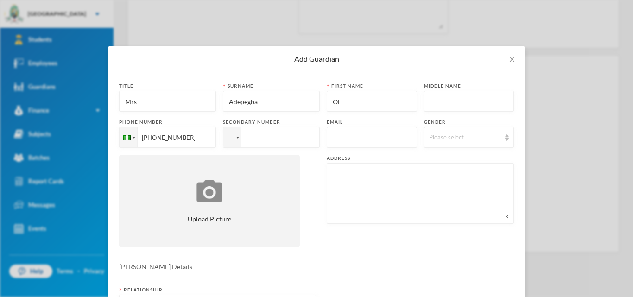
type input "O"
type input "[PERSON_NAME]"
click at [347, 139] on input "text" at bounding box center [372, 137] width 80 height 21
type input "[EMAIL_ADDRESS][DOMAIN_NAME]"
click at [508, 140] on img at bounding box center [507, 137] width 4 height 6
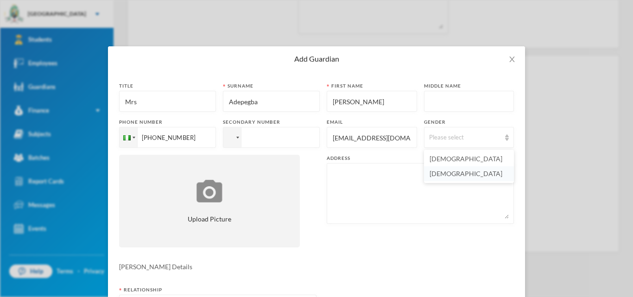
click at [461, 176] on li "[DEMOGRAPHIC_DATA]" at bounding box center [469, 173] width 90 height 15
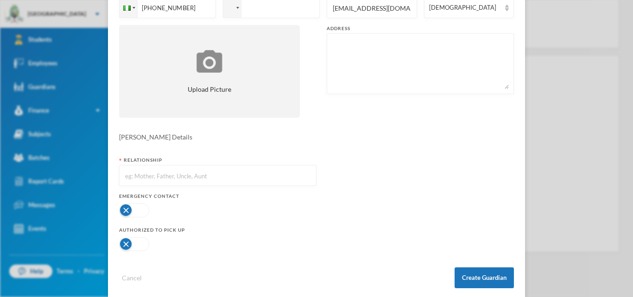
scroll to position [135, 0]
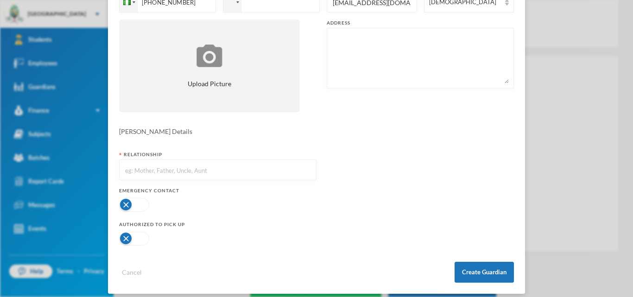
click at [193, 173] on input "text" at bounding box center [217, 170] width 187 height 21
type input "Mother"
click at [149, 203] on button "button" at bounding box center [134, 205] width 30 height 14
click at [143, 236] on button "button" at bounding box center [134, 239] width 30 height 14
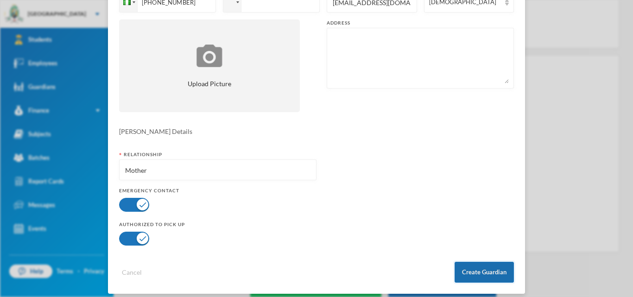
click at [470, 273] on button "Create Guardian" at bounding box center [484, 272] width 59 height 21
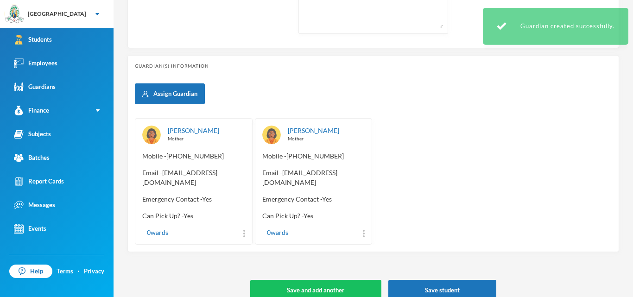
scroll to position [97, 0]
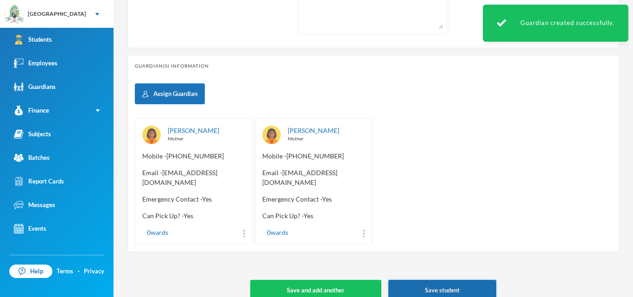
click at [444, 288] on button "Save student" at bounding box center [442, 290] width 108 height 21
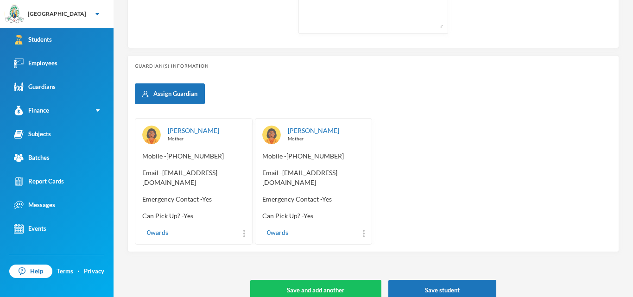
click at [203, 135] on div "Adepegba, Adenike Mother" at bounding box center [206, 135] width 77 height 19
click at [202, 133] on link "[PERSON_NAME]" at bounding box center [193, 131] width 51 height 8
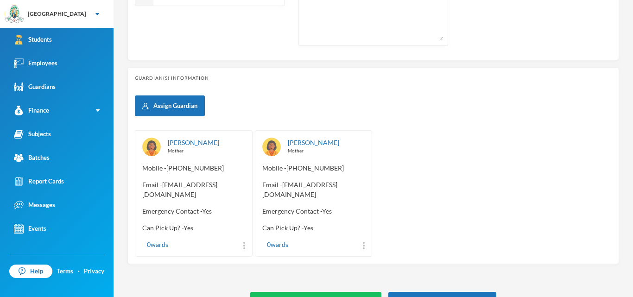
scroll to position [377, 0]
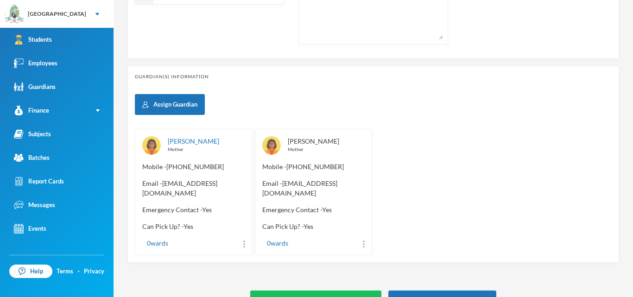
click at [310, 141] on link "[PERSON_NAME]" at bounding box center [313, 141] width 51 height 8
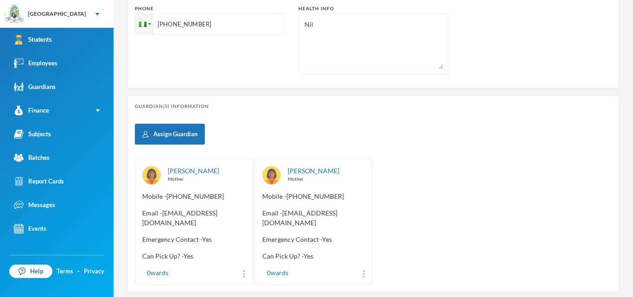
scroll to position [401, 0]
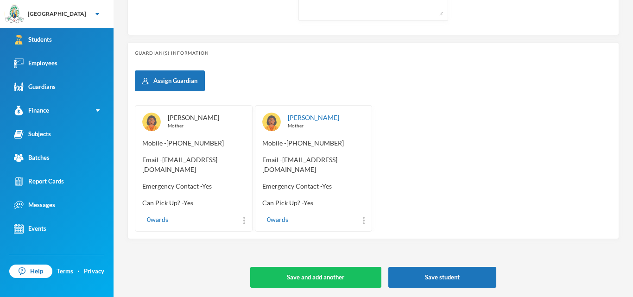
click at [202, 117] on link "[PERSON_NAME]" at bounding box center [193, 118] width 51 height 8
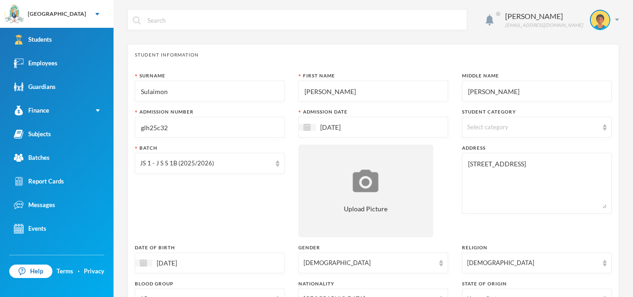
click at [604, 127] on img at bounding box center [605, 127] width 4 height 6
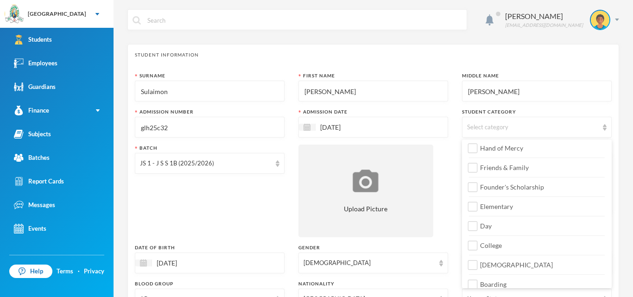
scroll to position [108, 0]
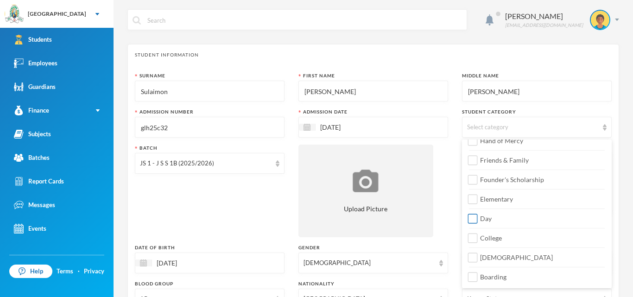
click at [476, 221] on input "Day" at bounding box center [473, 219] width 10 height 10
checkbox input "true"
click at [473, 239] on input "College" at bounding box center [473, 239] width 10 height 10
checkbox input "true"
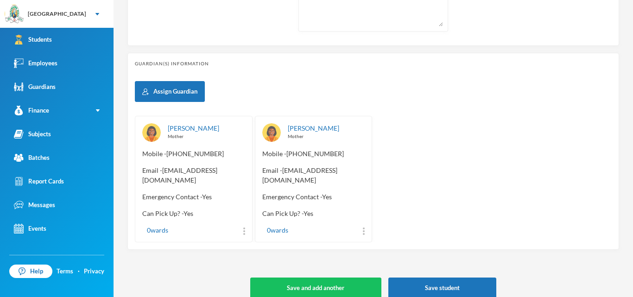
scroll to position [394, 0]
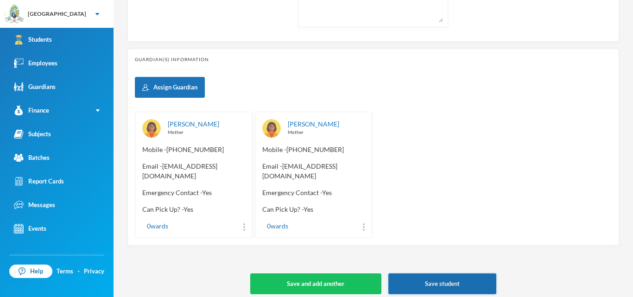
click at [490, 290] on button "Save student" at bounding box center [442, 283] width 108 height 21
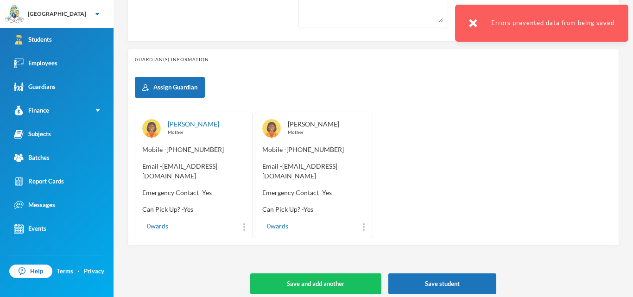
click at [306, 126] on link "[PERSON_NAME]" at bounding box center [313, 124] width 51 height 8
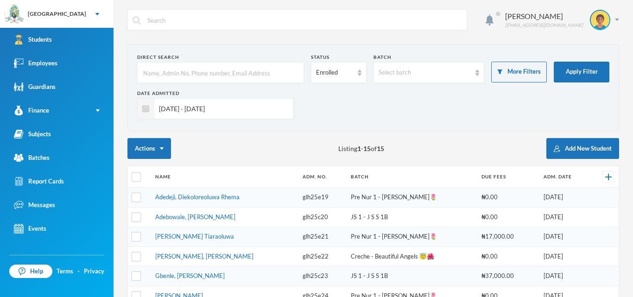
click at [286, 71] on input "text" at bounding box center [220, 73] width 157 height 21
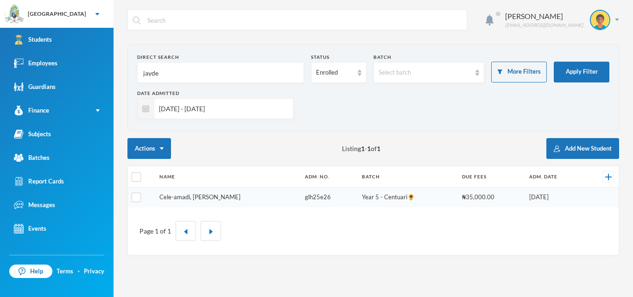
type input "jayde"
click at [225, 200] on link "Cele-amadi, [PERSON_NAME]" at bounding box center [199, 196] width 81 height 7
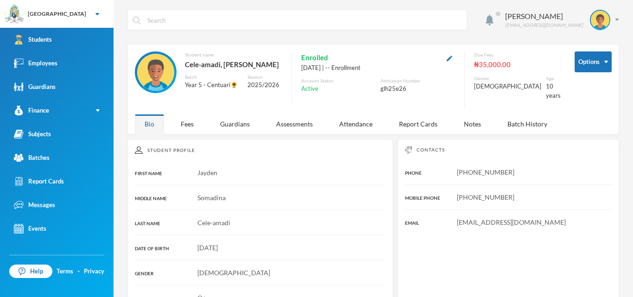
click at [327, 168] on div "Jayden" at bounding box center [260, 173] width 251 height 10
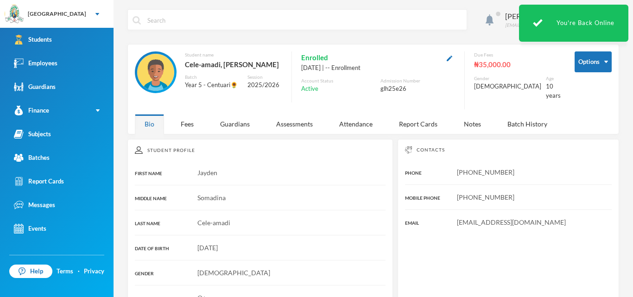
click at [376, 244] on div "31/01/2016" at bounding box center [260, 248] width 251 height 10
